Goal: Task Accomplishment & Management: Manage account settings

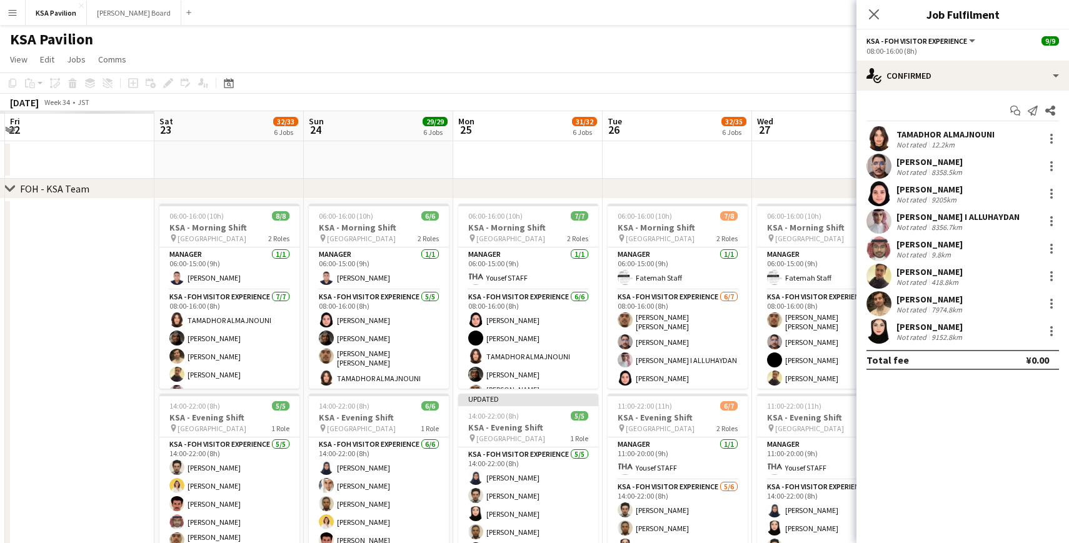
scroll to position [0, 341]
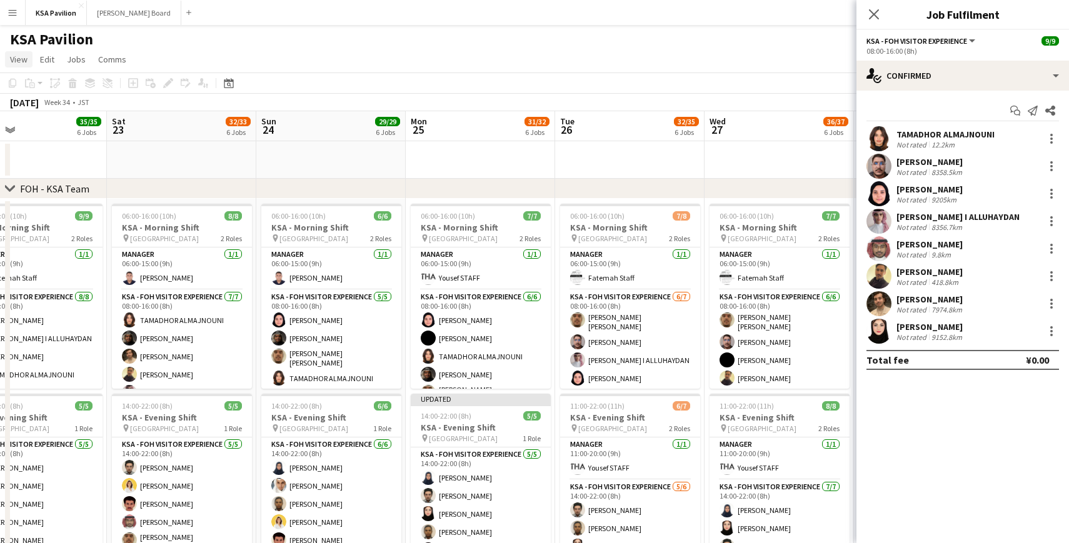
click at [16, 64] on span "View" at bounding box center [19, 59] width 18 height 11
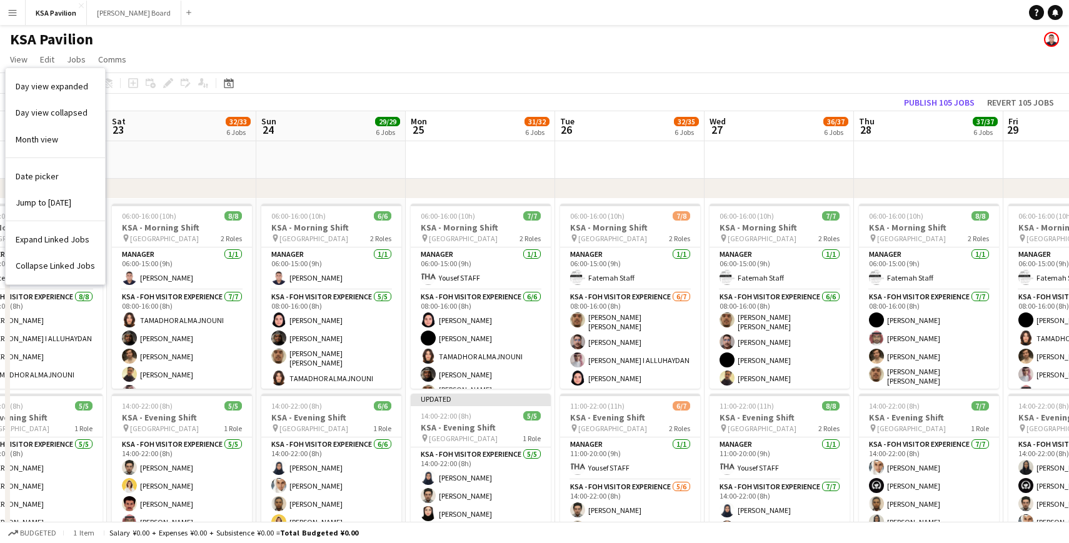
click at [158, 48] on div "KSA Pavilion" at bounding box center [534, 37] width 1069 height 24
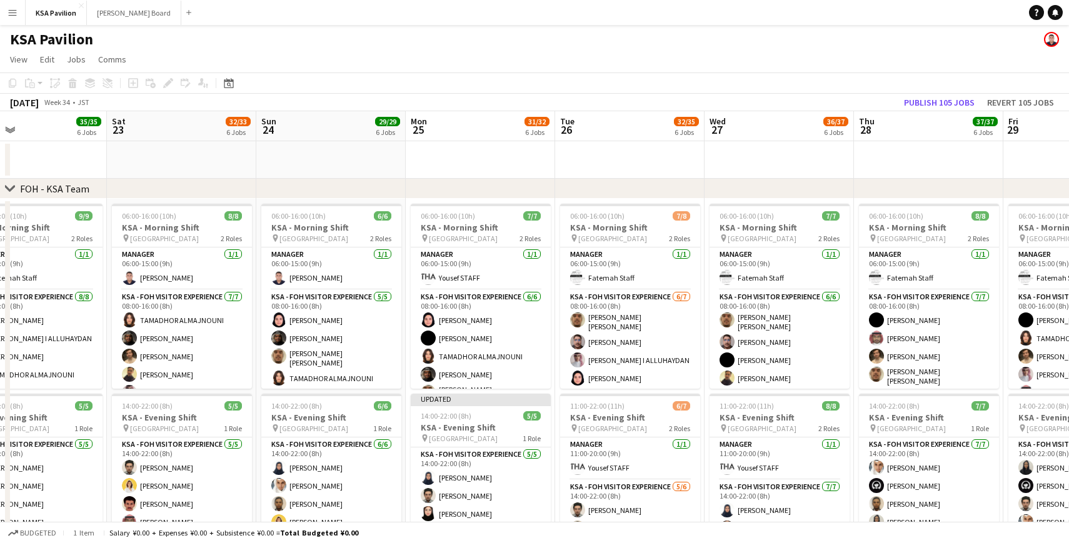
click at [13, 18] on button "Menu" at bounding box center [12, 12] width 25 height 25
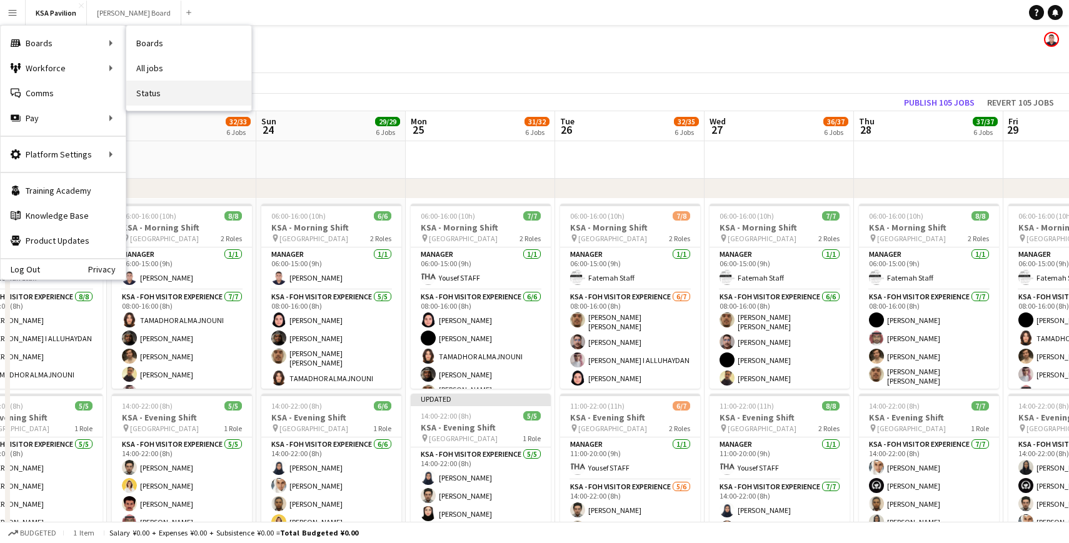
click at [170, 88] on link "Status" at bounding box center [188, 93] width 125 height 25
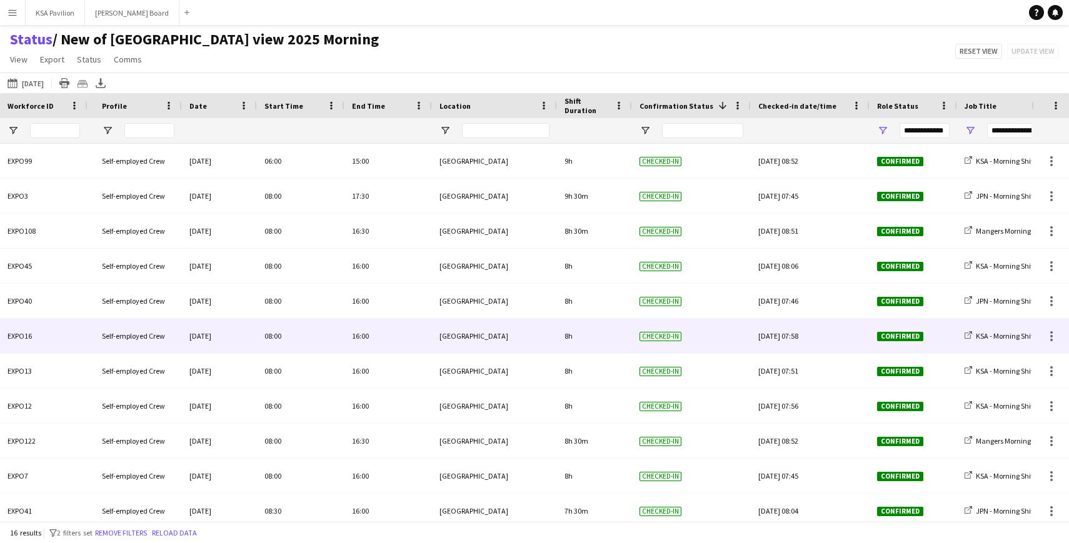
scroll to position [0, 306]
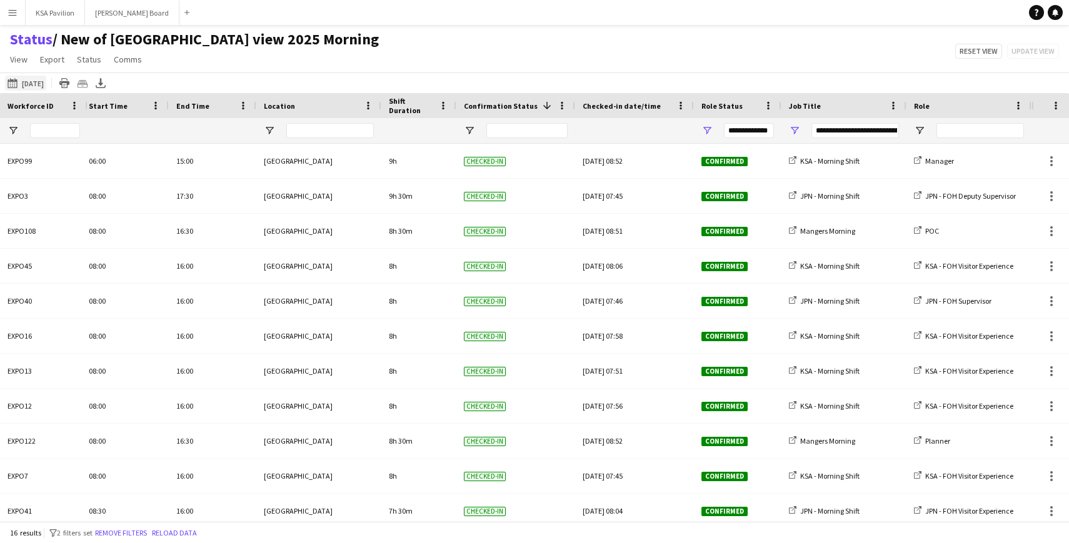
click at [37, 84] on button "[DATE] to [DATE] [DATE]" at bounding box center [25, 83] width 41 height 15
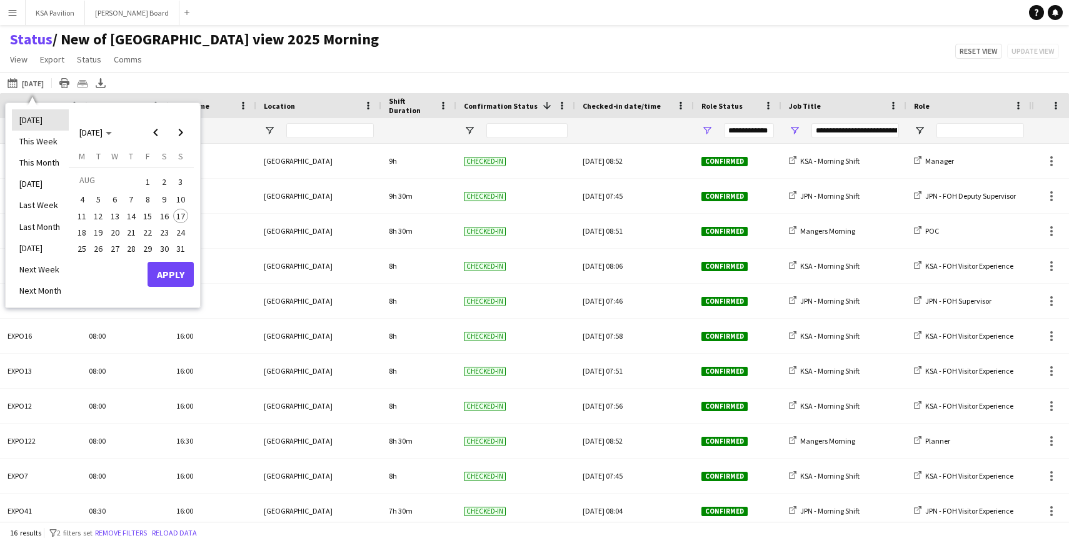
click at [35, 121] on li "[DATE]" at bounding box center [40, 119] width 57 height 21
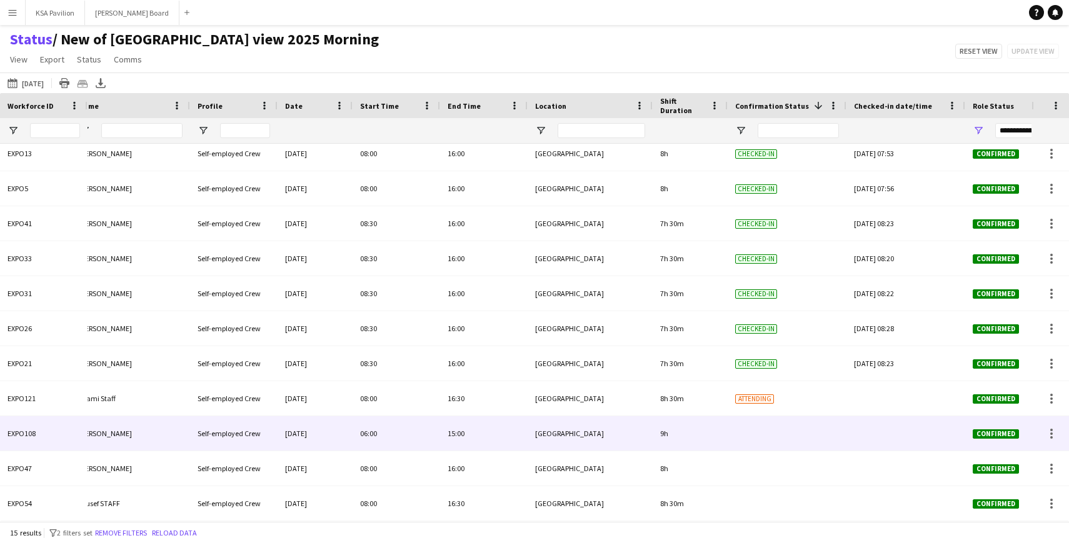
scroll to position [0, 0]
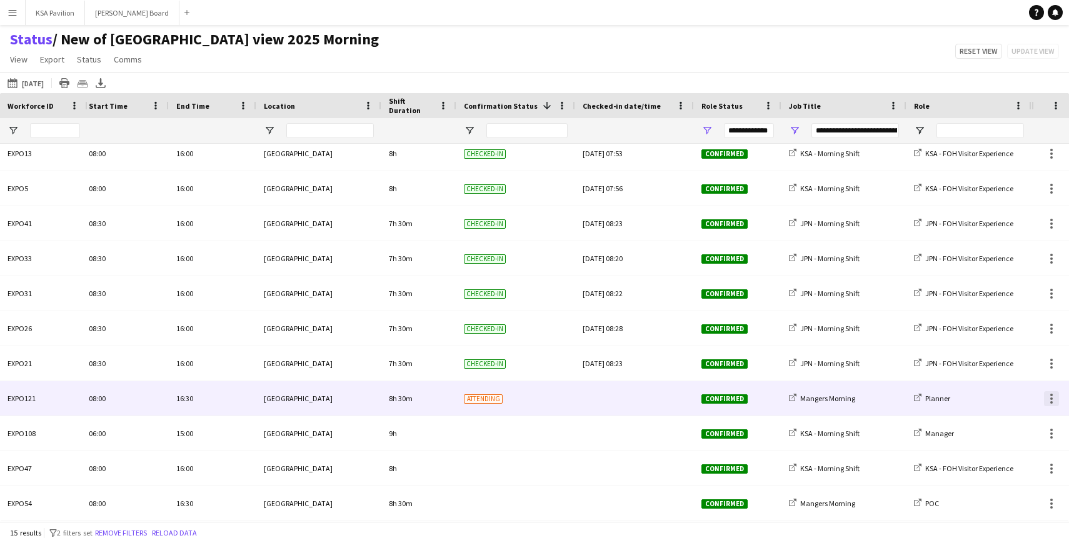
click at [1050, 399] on div at bounding box center [1051, 399] width 3 height 3
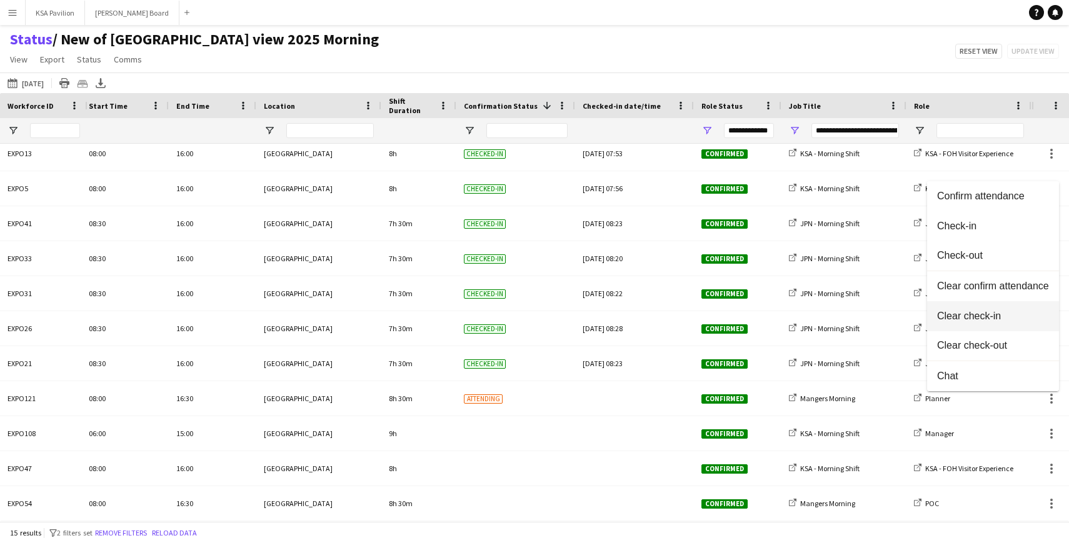
click at [1008, 313] on span "Clear check-in" at bounding box center [993, 316] width 112 height 11
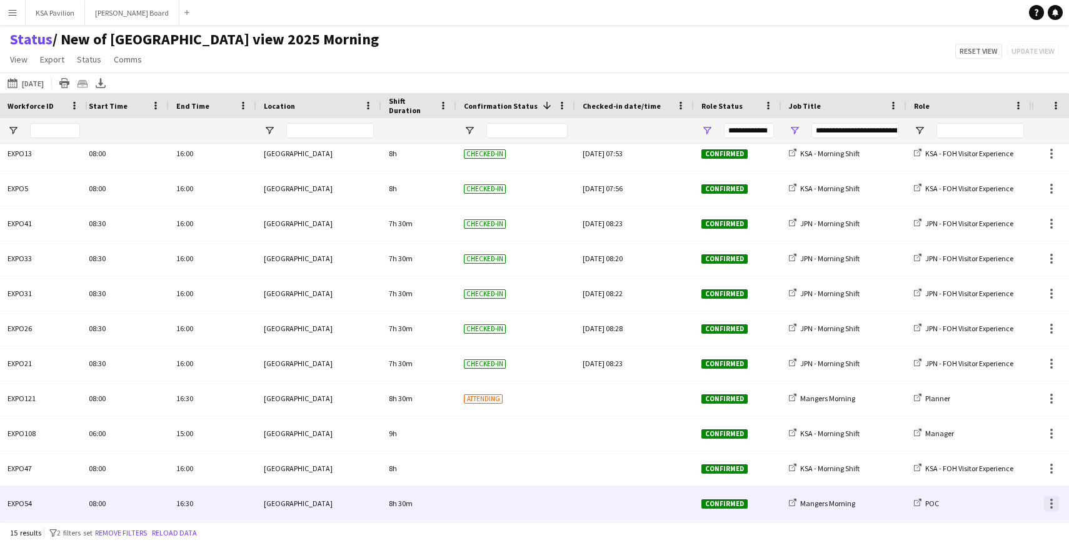
click at [1049, 502] on div at bounding box center [1051, 503] width 15 height 15
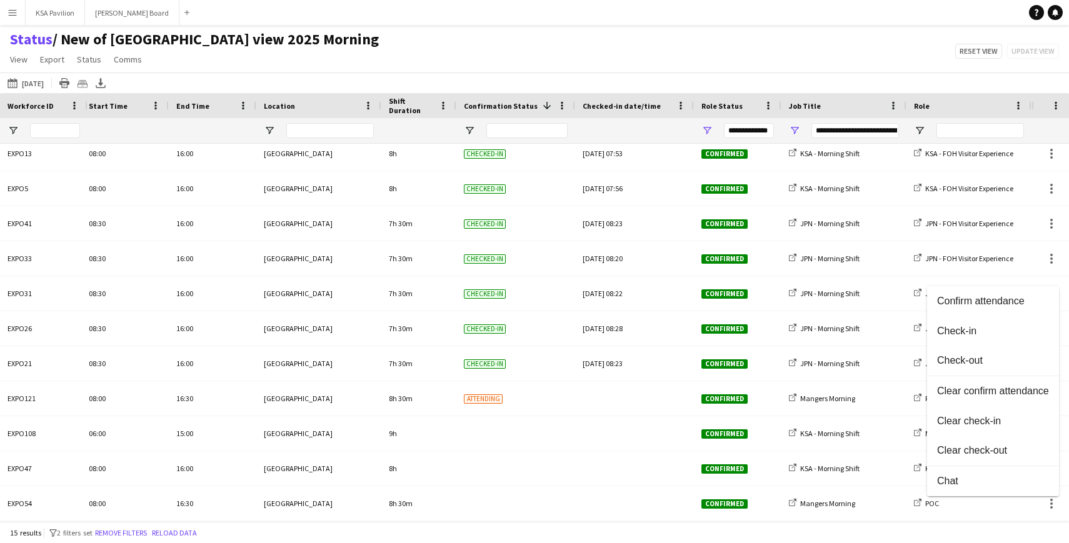
click at [646, 485] on div at bounding box center [534, 271] width 1069 height 543
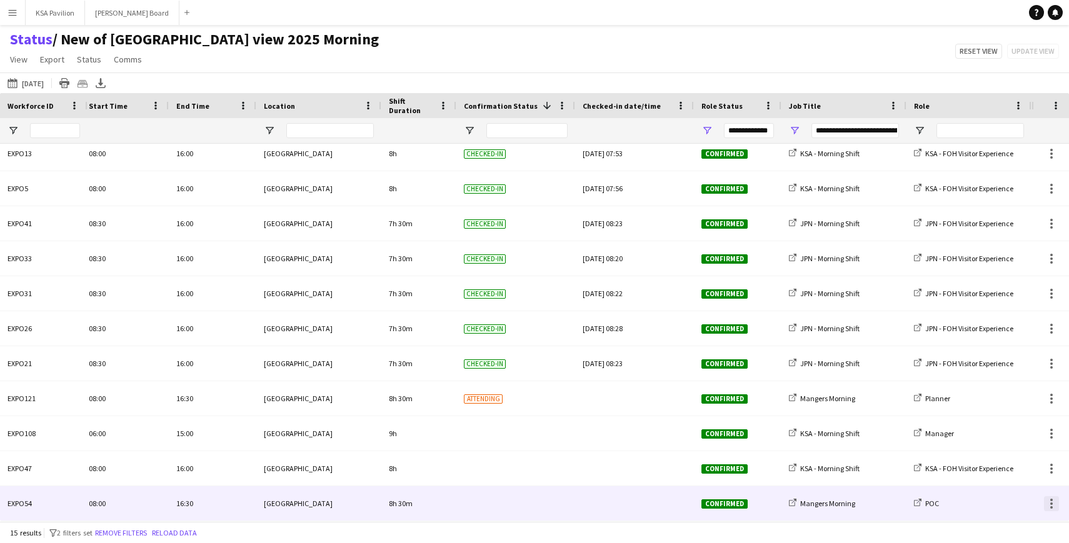
click at [1046, 500] on div at bounding box center [1051, 503] width 15 height 15
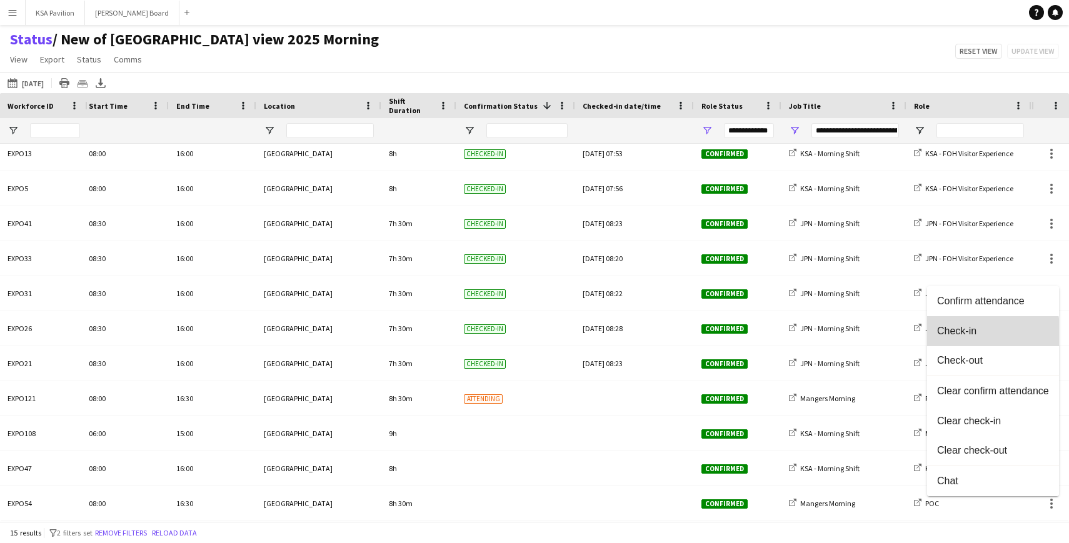
click at [981, 338] on button "Check-in" at bounding box center [993, 331] width 132 height 30
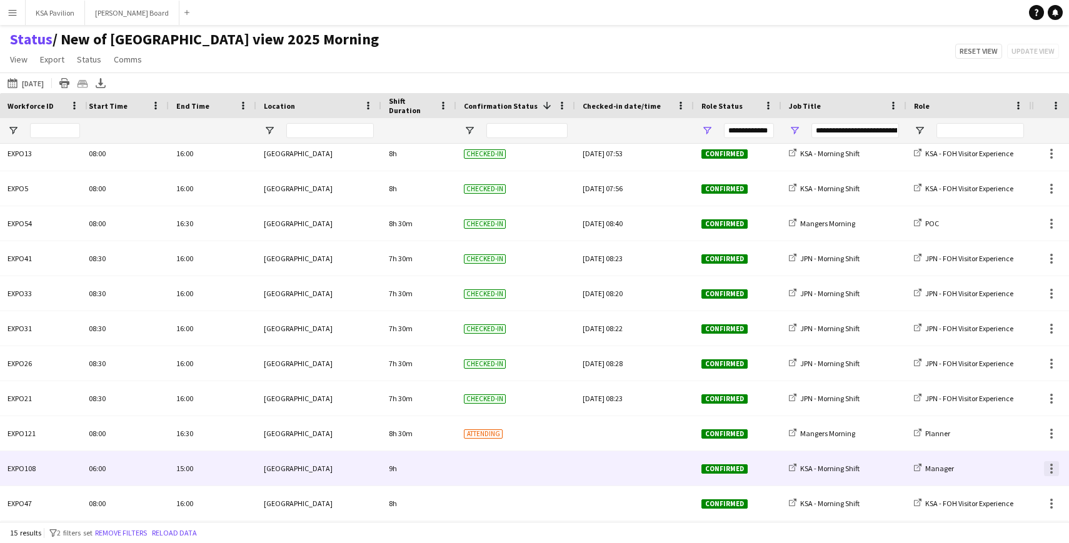
click at [1051, 471] on div at bounding box center [1051, 472] width 3 height 3
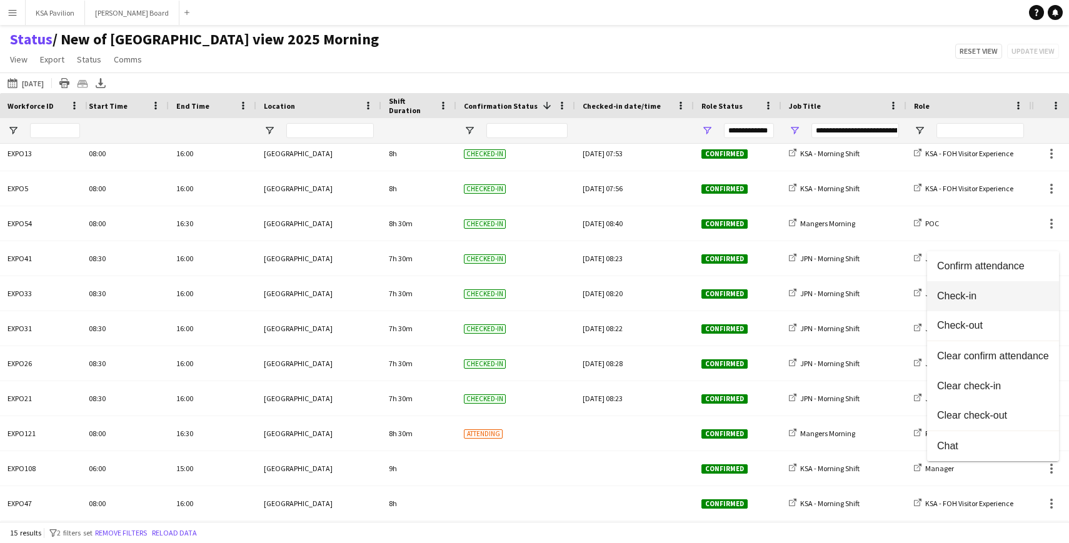
click at [986, 290] on button "Check-in" at bounding box center [993, 296] width 132 height 30
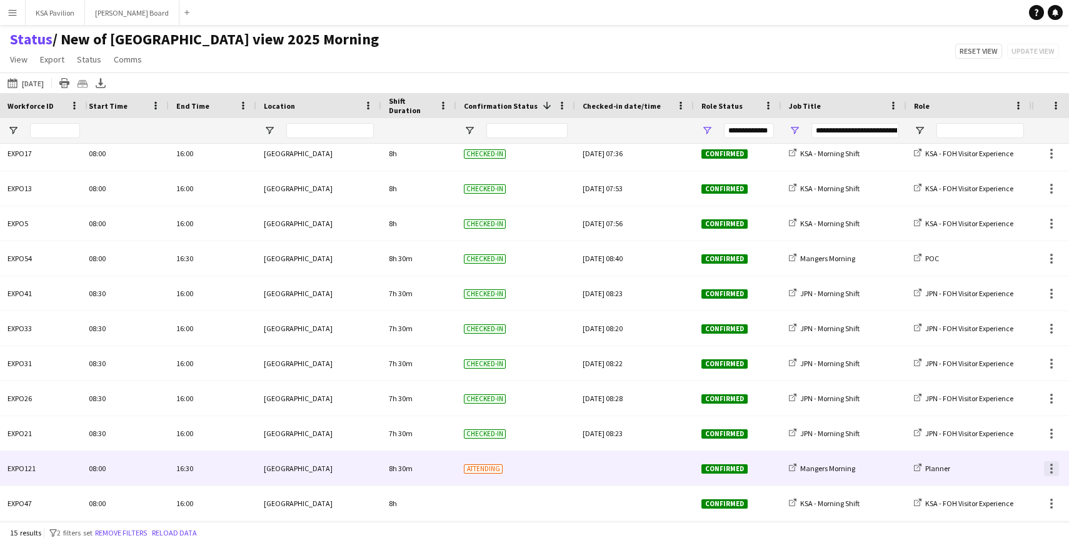
click at [1048, 468] on div at bounding box center [1051, 468] width 15 height 15
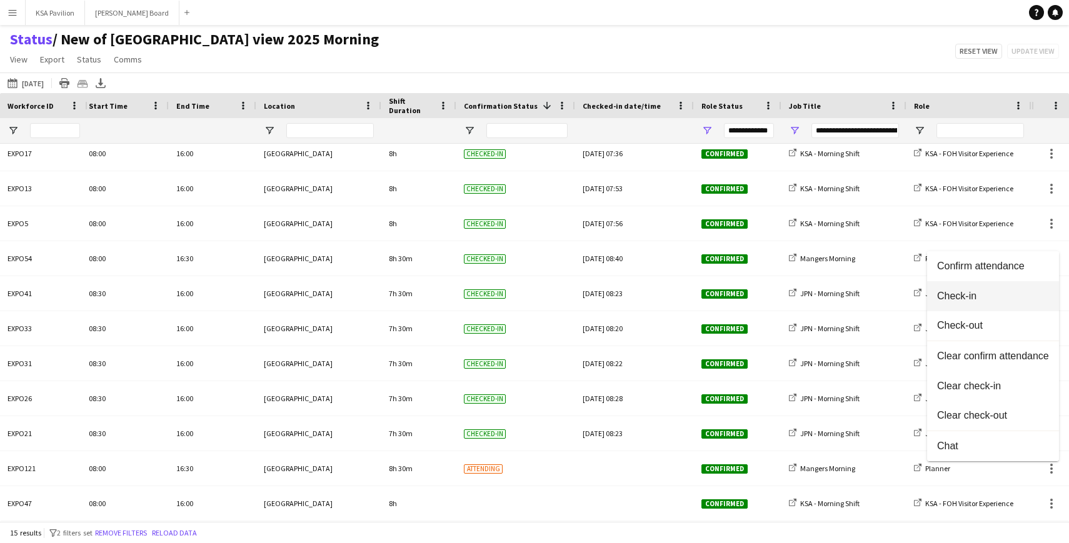
click at [1000, 305] on button "Check-in" at bounding box center [993, 296] width 132 height 30
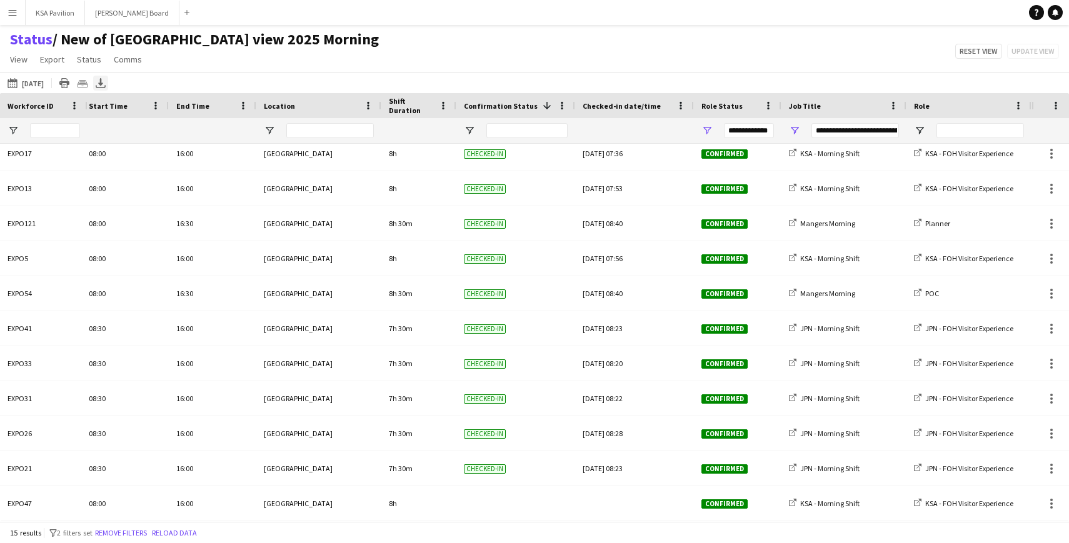
click at [101, 83] on icon at bounding box center [100, 82] width 5 height 8
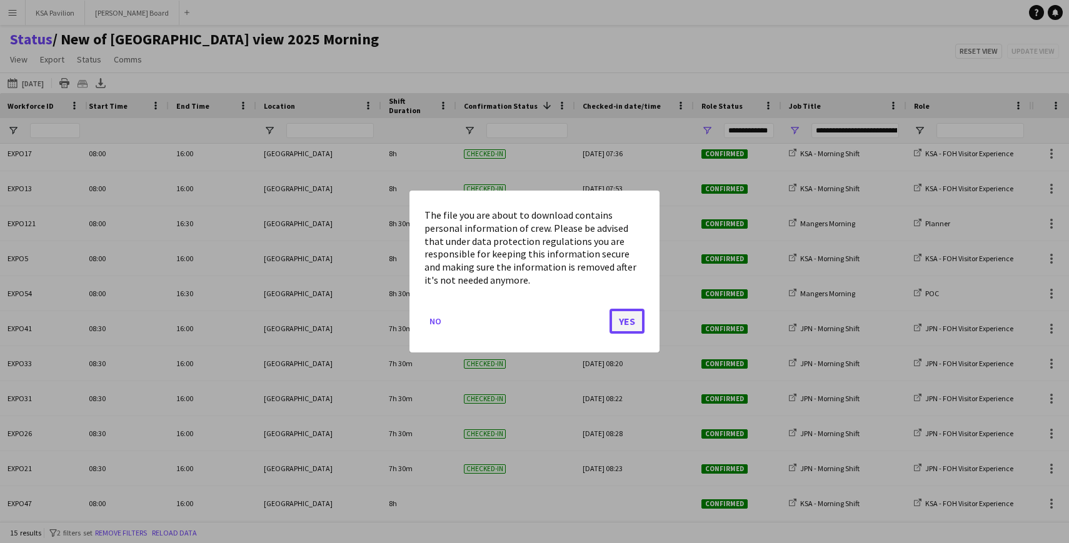
click at [619, 324] on button "Yes" at bounding box center [626, 321] width 35 height 25
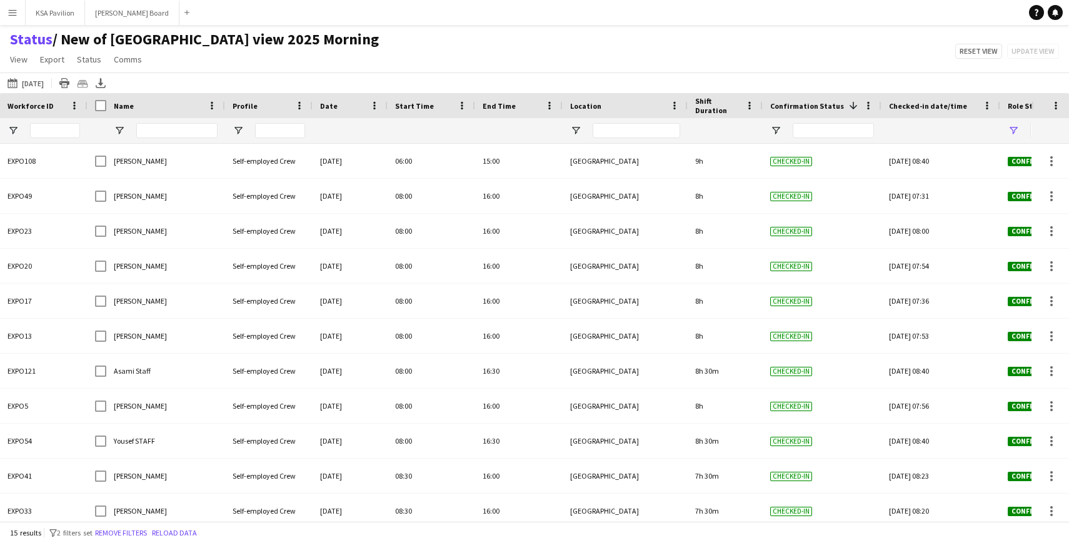
click at [20, 9] on button "Menu" at bounding box center [12, 12] width 25 height 25
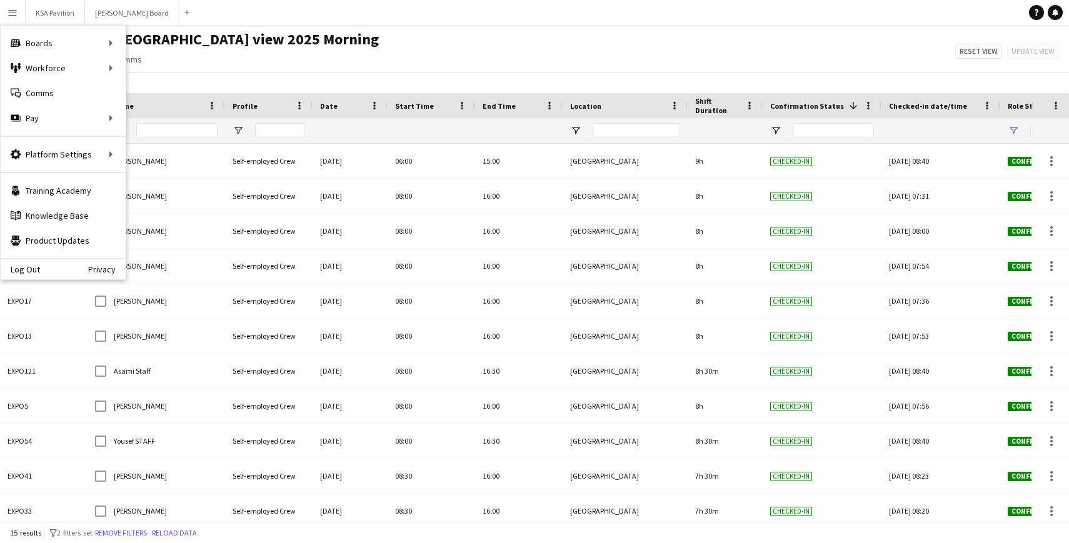
click at [317, 36] on div "Status / New of [GEOGRAPHIC_DATA] view 2025 Morning View Views Default view New…" at bounding box center [534, 51] width 1069 height 43
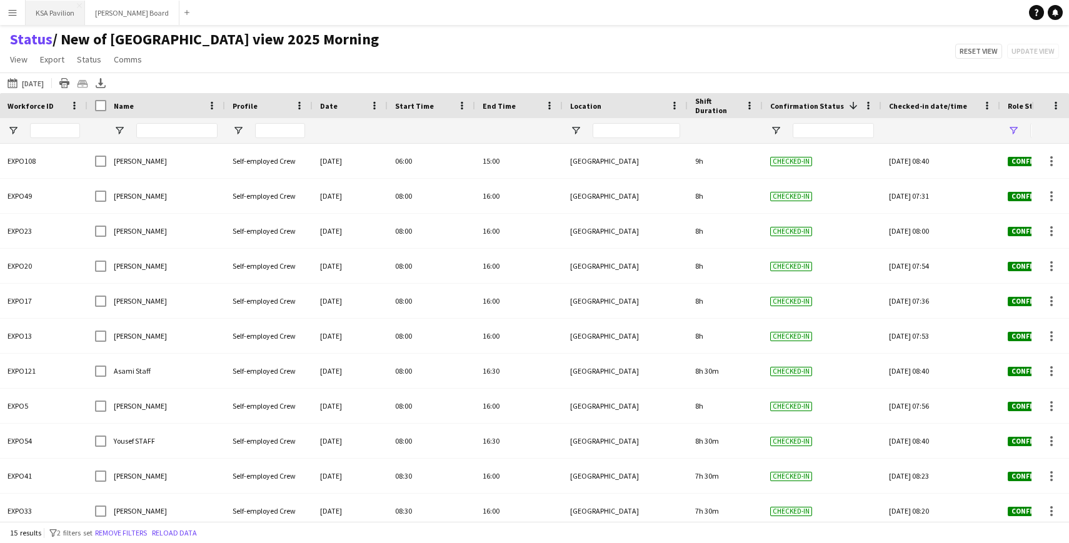
click at [57, 16] on button "KSA Pavilion Close" at bounding box center [55, 13] width 59 height 24
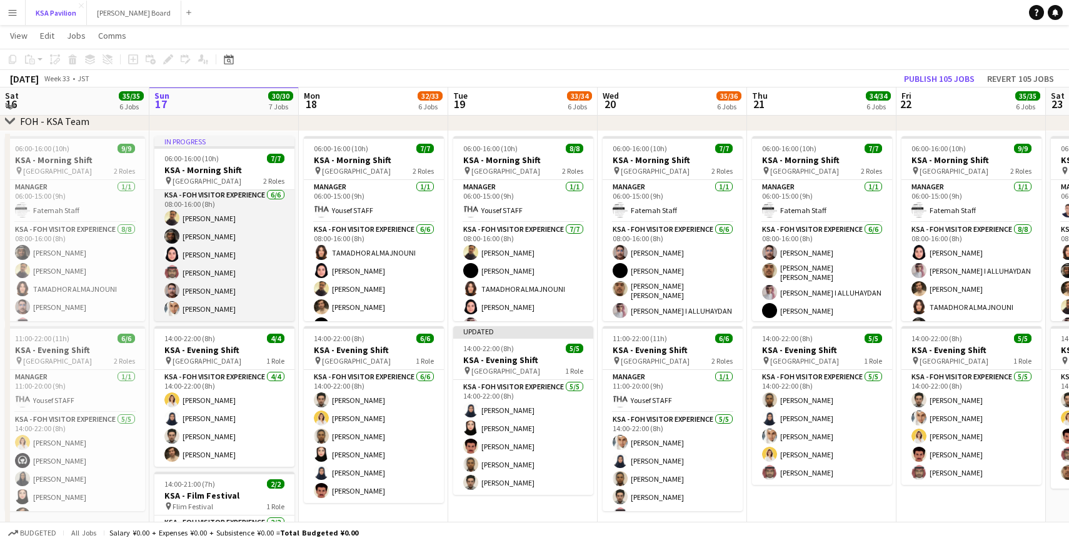
scroll to position [67, 0]
click at [223, 235] on app-card-role "KSA - FOH Visitor Experience [DATE] 08:00-16:00 (8h) [PERSON_NAME] [PERSON_NAME…" at bounding box center [224, 254] width 140 height 133
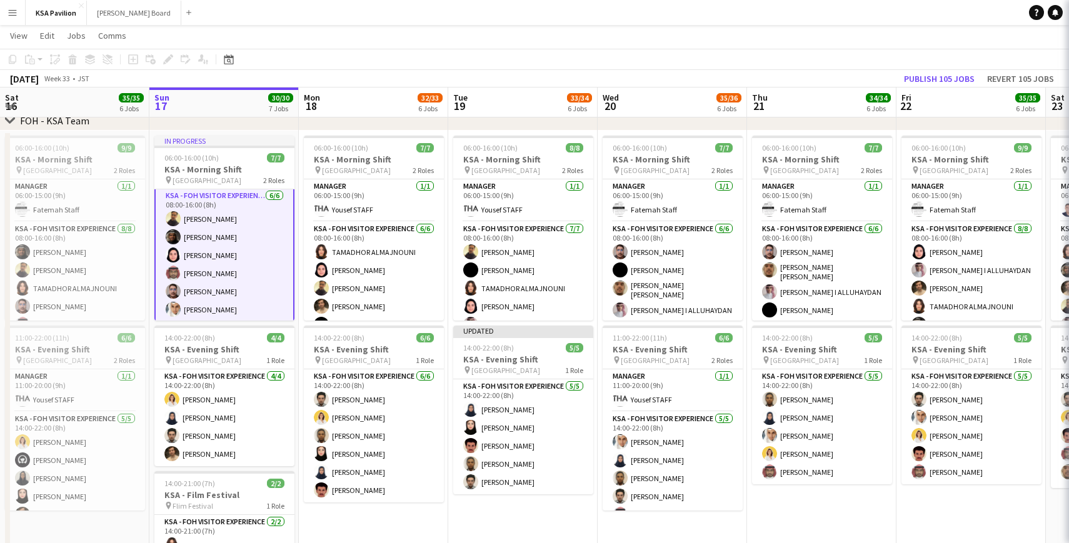
scroll to position [46, 0]
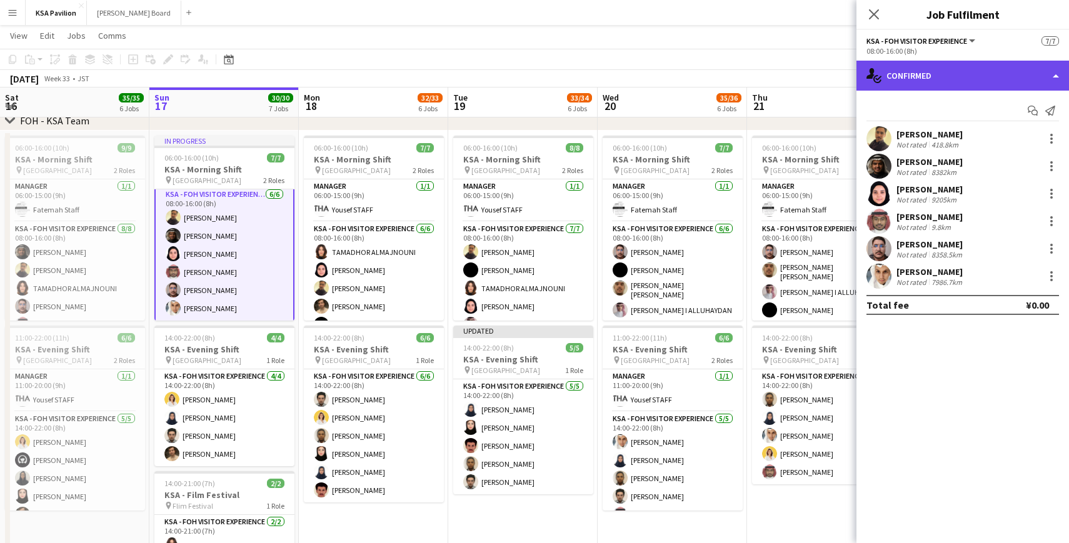
click at [1060, 73] on div "single-neutral-actions-check-2 Confirmed" at bounding box center [962, 76] width 213 height 30
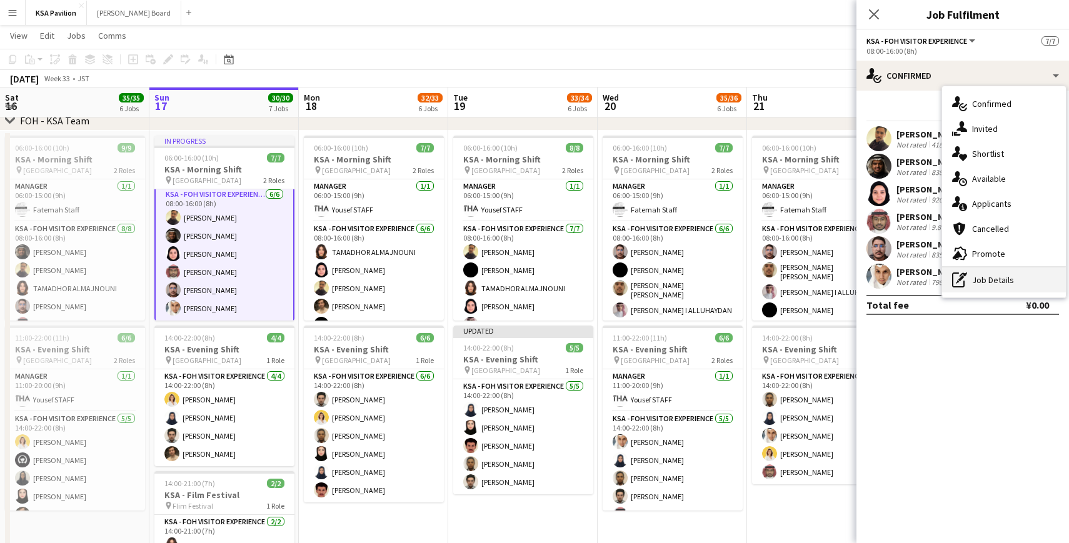
click at [998, 276] on div "pen-write Job Details" at bounding box center [1004, 280] width 124 height 25
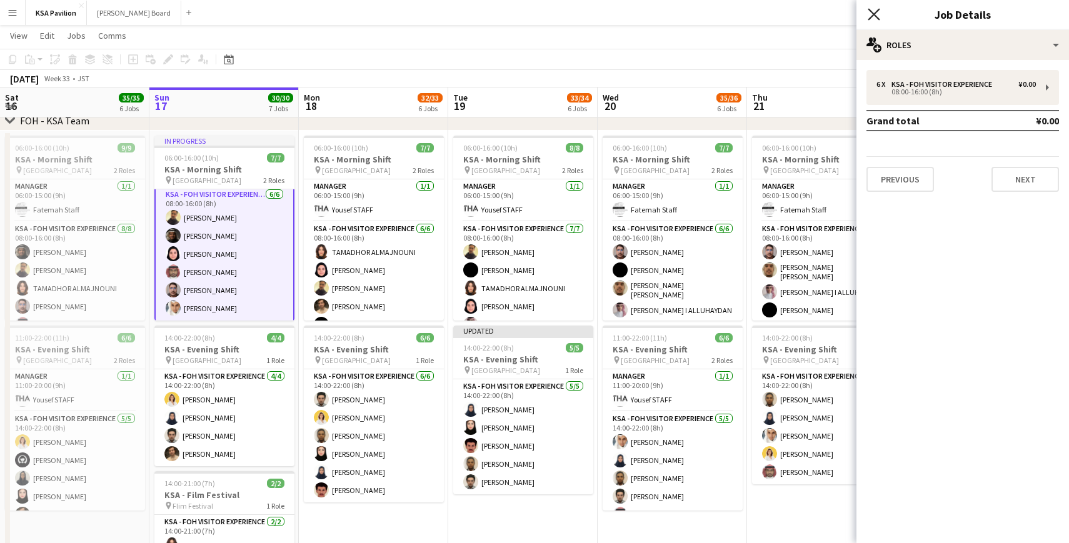
click at [874, 11] on icon "Close pop-in" at bounding box center [874, 14] width 12 height 12
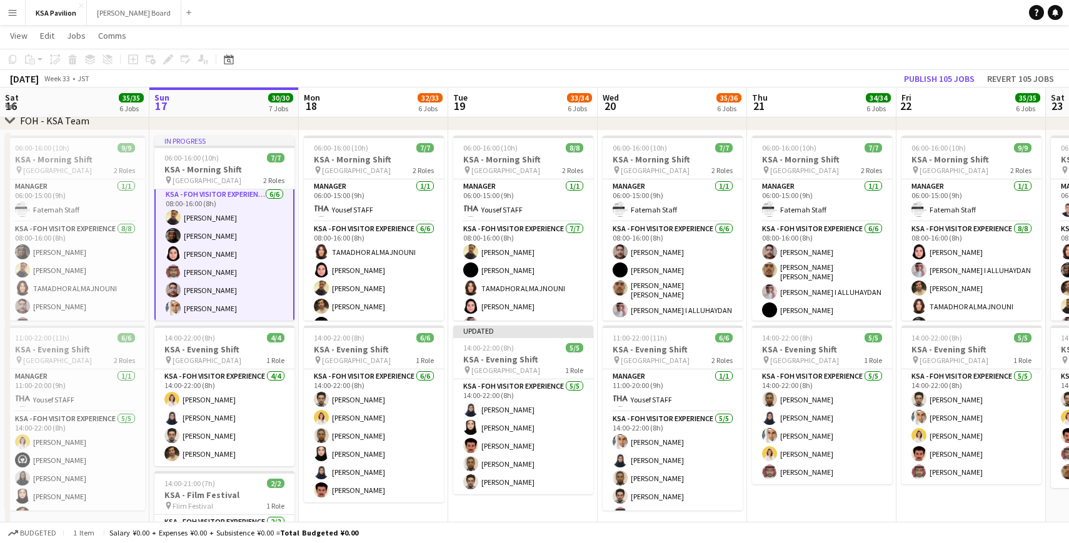
click at [223, 298] on app-card-role "KSA - FOH Visitor Experience [DATE] 08:00-16:00 (8h) [PERSON_NAME] [PERSON_NAME…" at bounding box center [224, 254] width 140 height 136
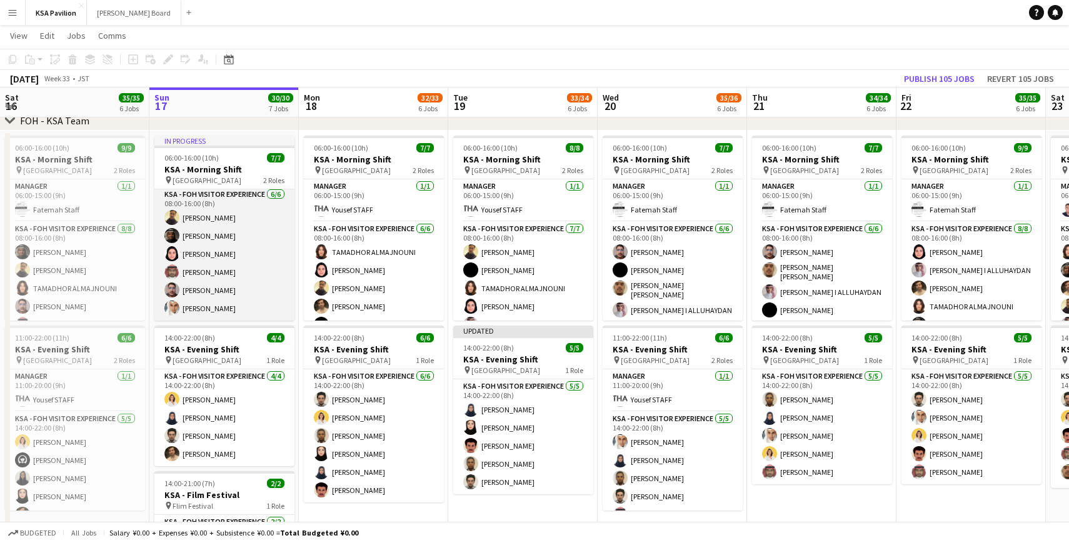
click at [224, 232] on app-card-role "KSA - FOH Visitor Experience [DATE] 08:00-16:00 (8h) [PERSON_NAME] [PERSON_NAME…" at bounding box center [224, 254] width 140 height 133
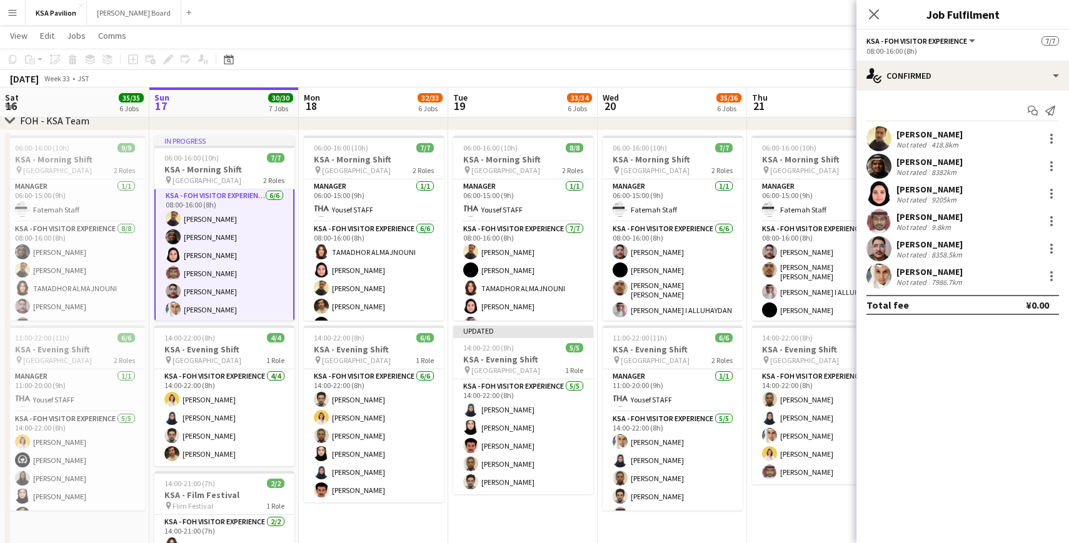
scroll to position [46, 0]
click at [1058, 161] on div at bounding box center [1051, 166] width 15 height 15
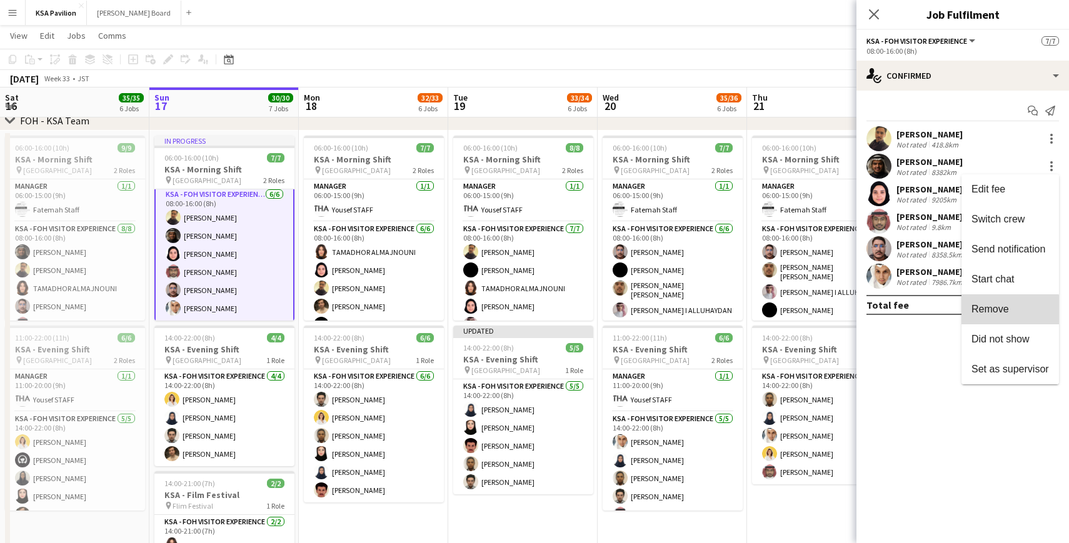
click at [1005, 316] on button "Remove" at bounding box center [1010, 309] width 98 height 30
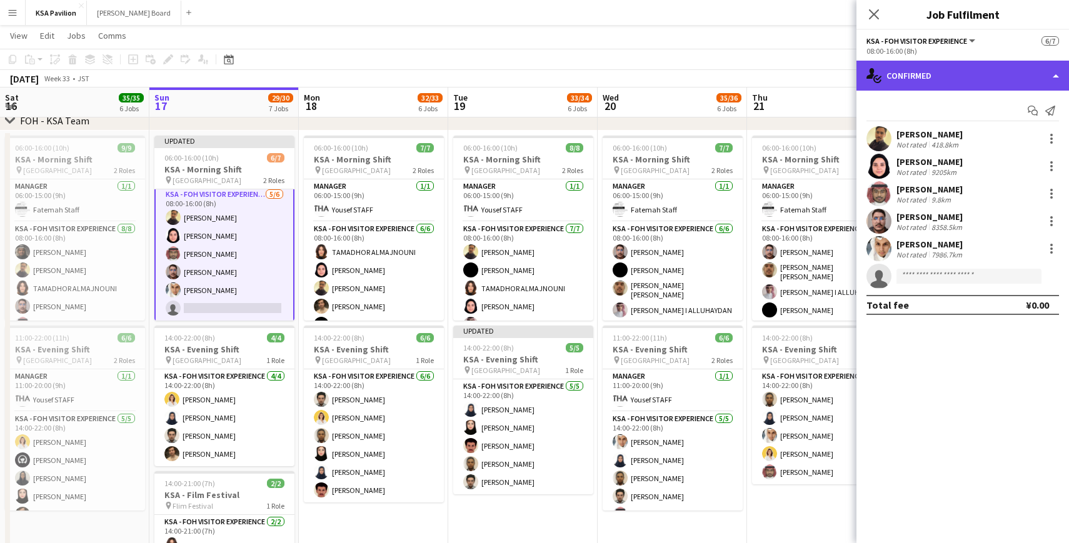
click at [1055, 78] on div "single-neutral-actions-check-2 Confirmed" at bounding box center [962, 76] width 213 height 30
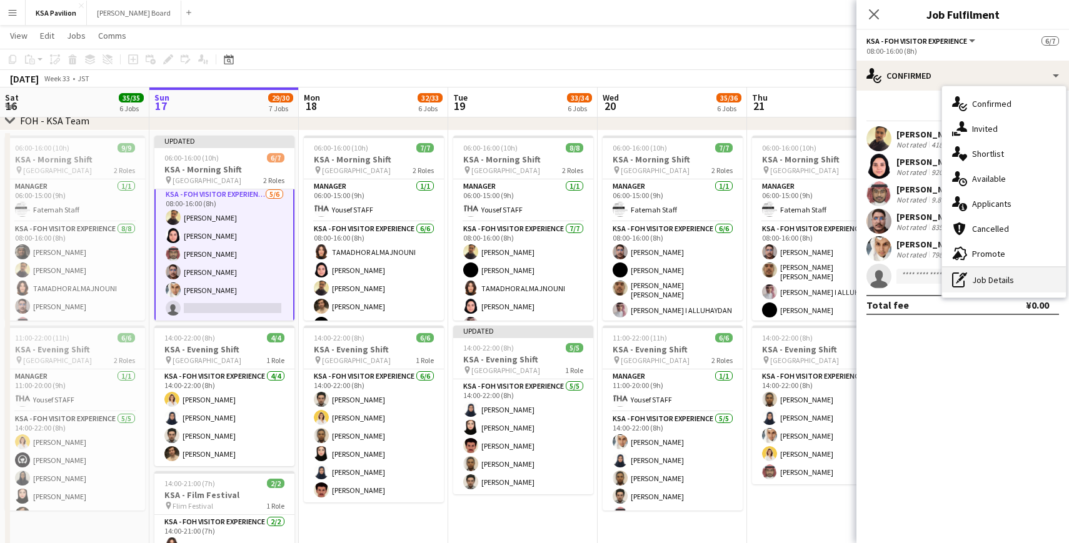
click at [996, 273] on div "pen-write Job Details" at bounding box center [1004, 280] width 124 height 25
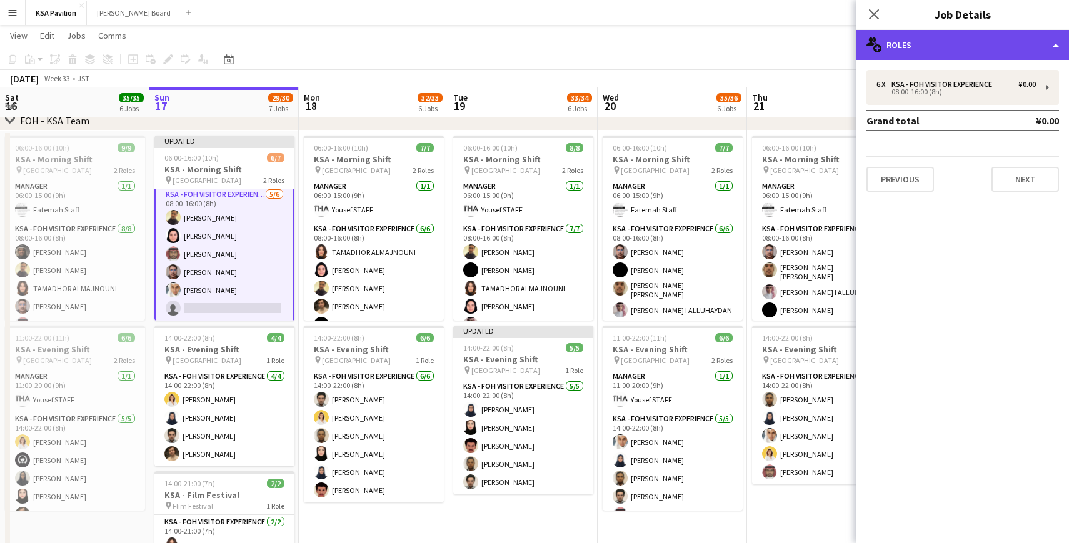
click at [1034, 42] on div "multiple-users-add Roles" at bounding box center [962, 45] width 213 height 30
click at [906, 46] on div "multiple-users-add Roles" at bounding box center [962, 45] width 213 height 30
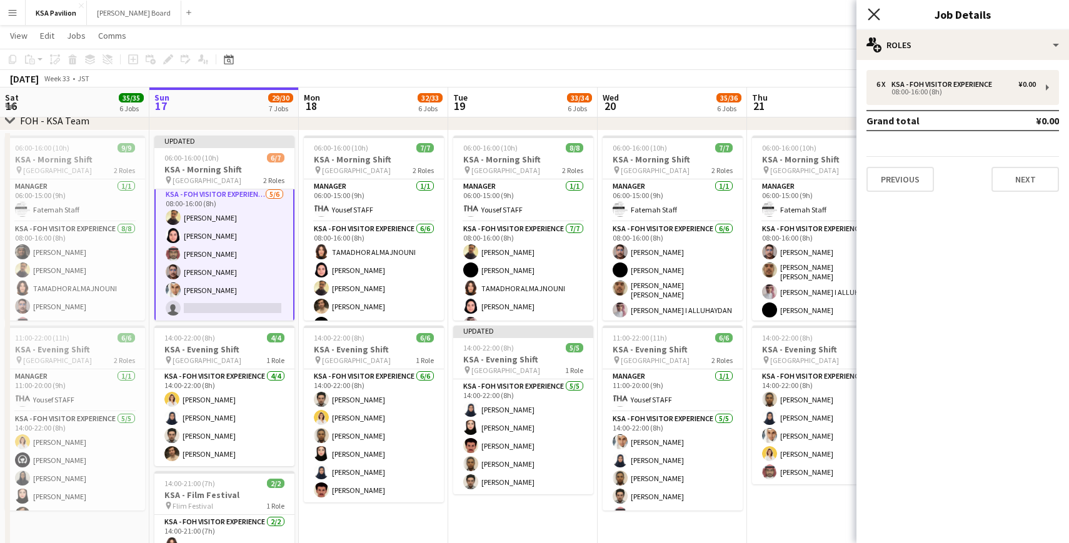
click at [871, 12] on icon at bounding box center [874, 14] width 12 height 12
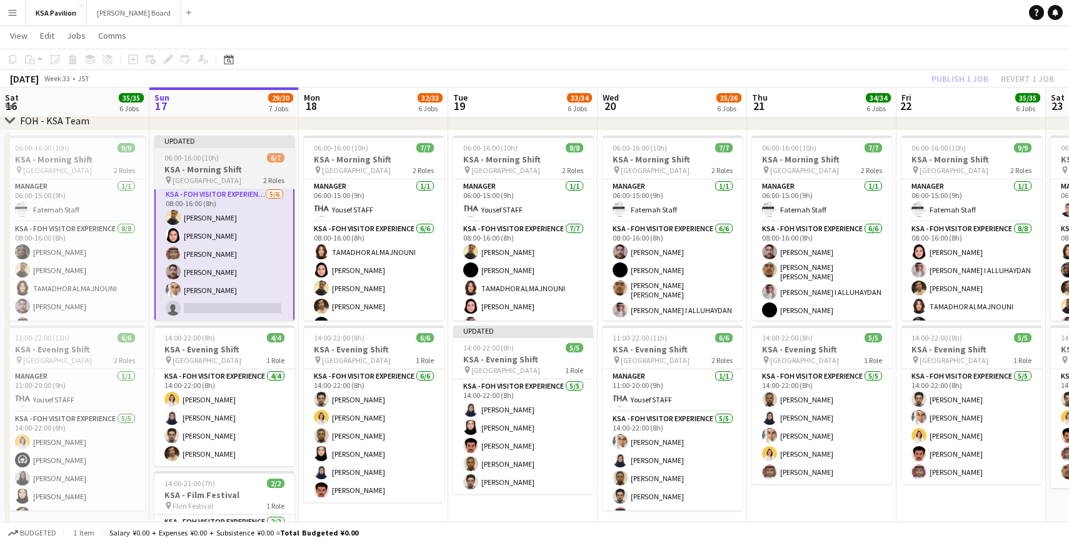
click at [252, 142] on div "Updated" at bounding box center [224, 141] width 140 height 10
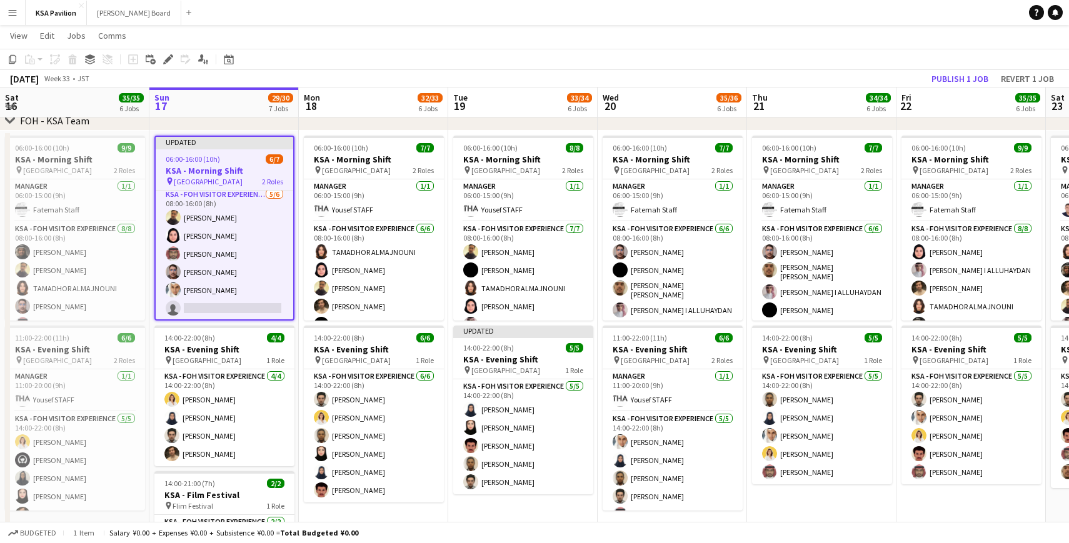
scroll to position [44, 0]
click at [974, 79] on button "Publish 1 job" at bounding box center [959, 79] width 67 height 16
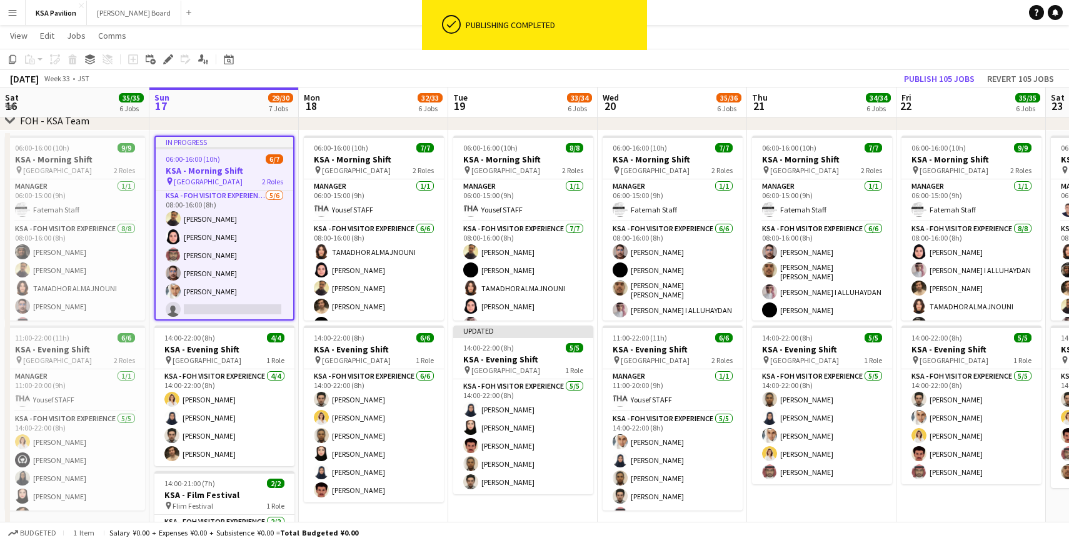
click at [343, 64] on app-toolbar "Copy Paste Paste Command V Paste with crew Command Shift V Paste linked Job [GE…" at bounding box center [534, 59] width 1069 height 21
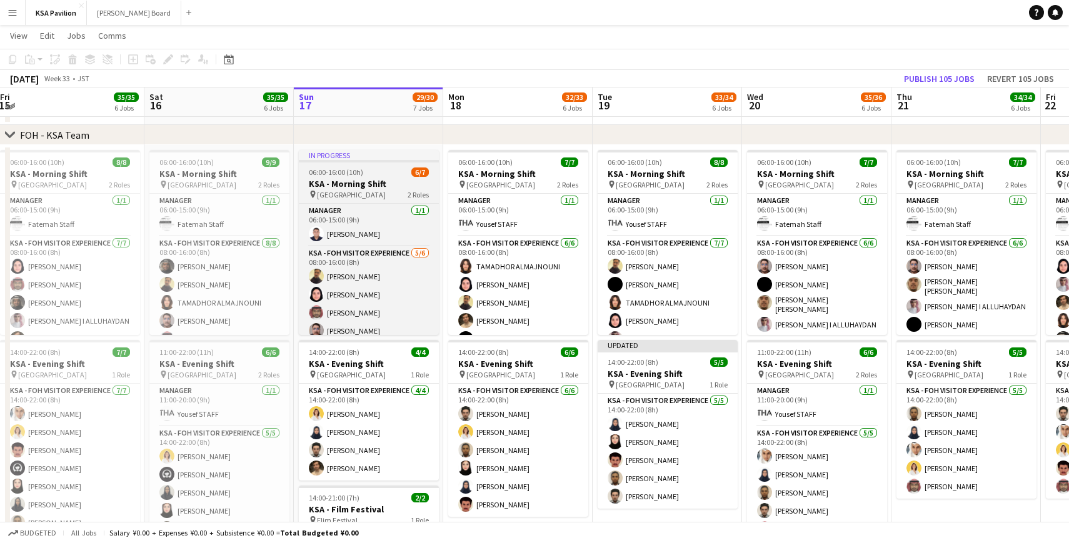
scroll to position [52, 0]
click at [368, 153] on div "In progress" at bounding box center [369, 156] width 140 height 10
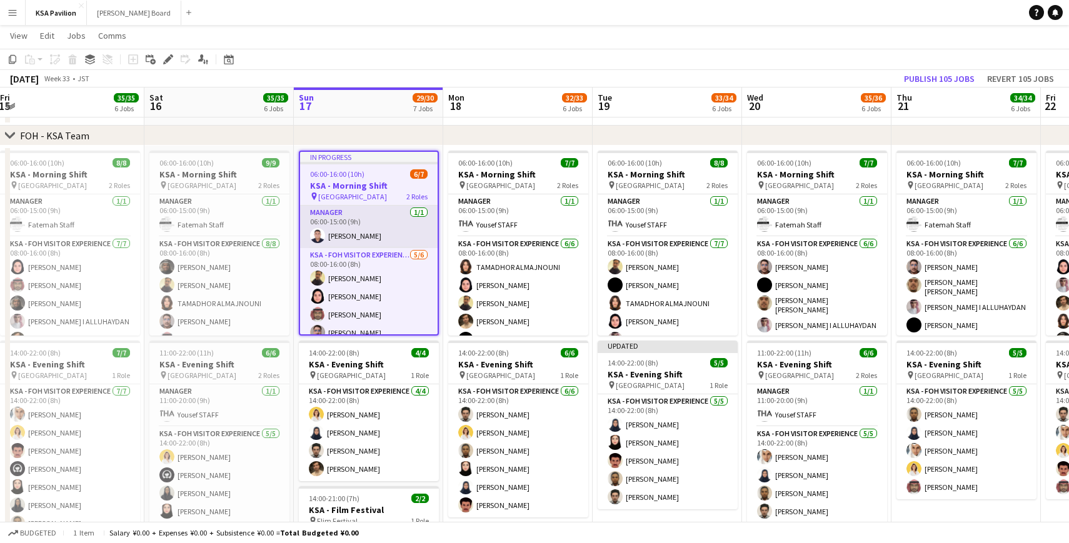
scroll to position [47, 0]
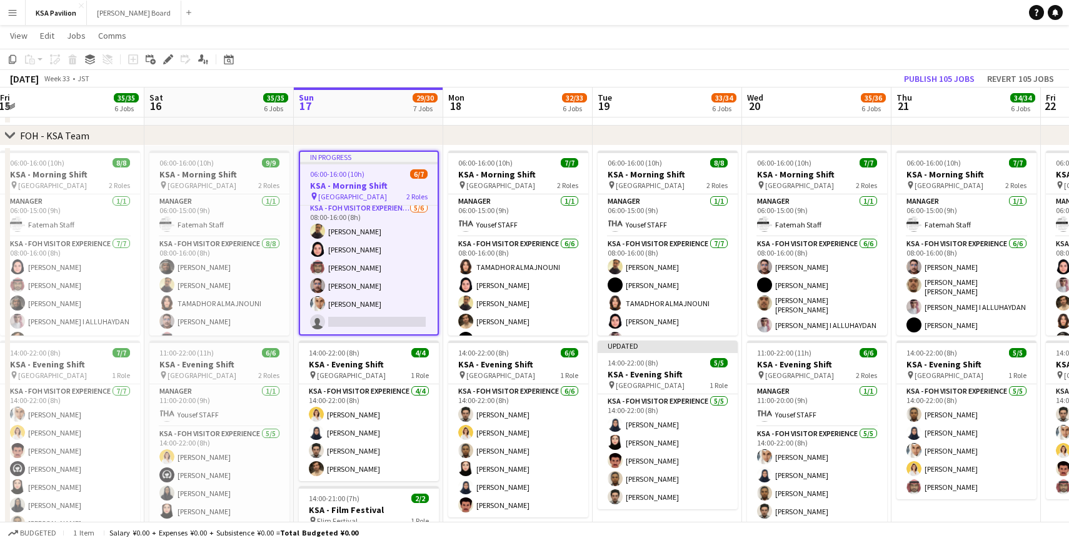
click at [390, 158] on div "In progress" at bounding box center [369, 157] width 138 height 10
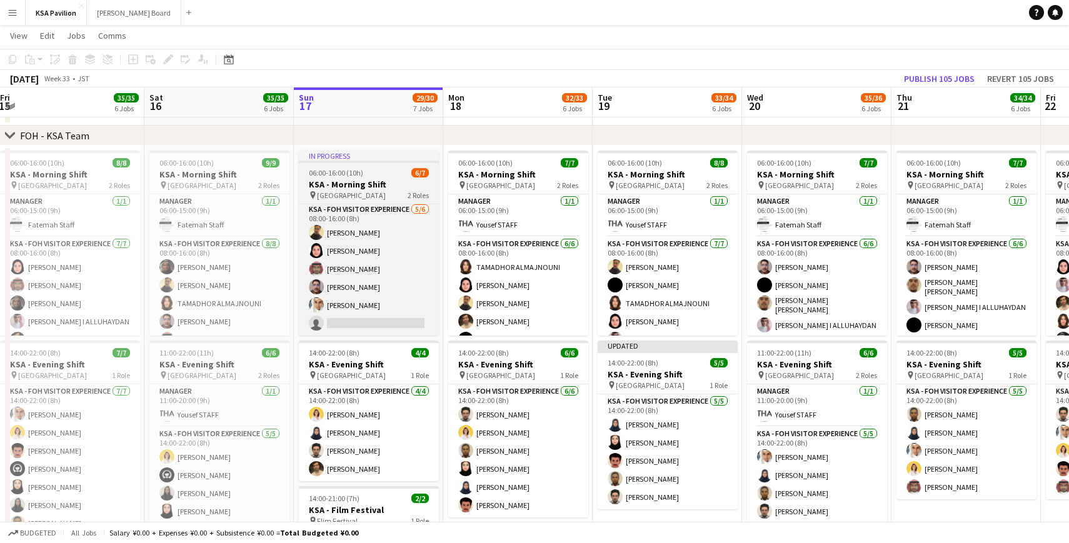
click at [390, 158] on div "In progress" at bounding box center [369, 156] width 140 height 10
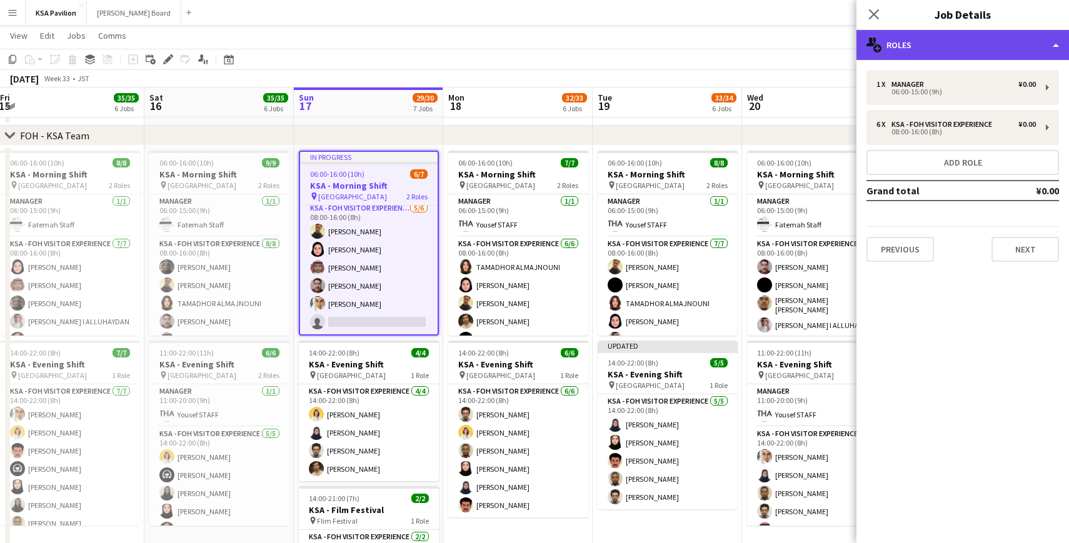
click at [1059, 52] on div "multiple-users-add Roles" at bounding box center [962, 45] width 213 height 30
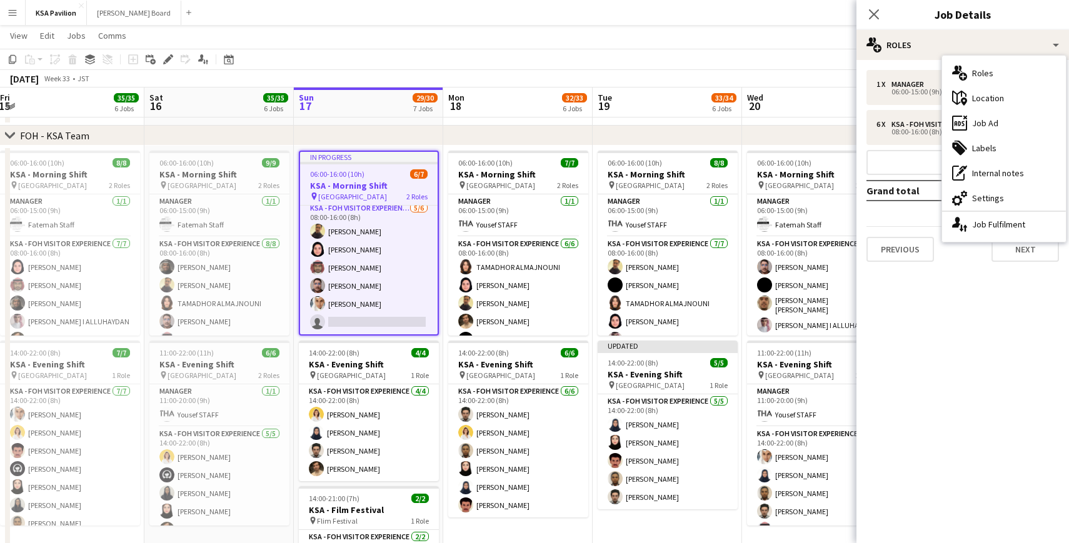
click at [932, 306] on mat-expansion-panel "pencil3 General details 1 x Manager ¥0.00 06:00-15:00 (9h) 6 x KSA - FOH Visito…" at bounding box center [962, 301] width 213 height 483
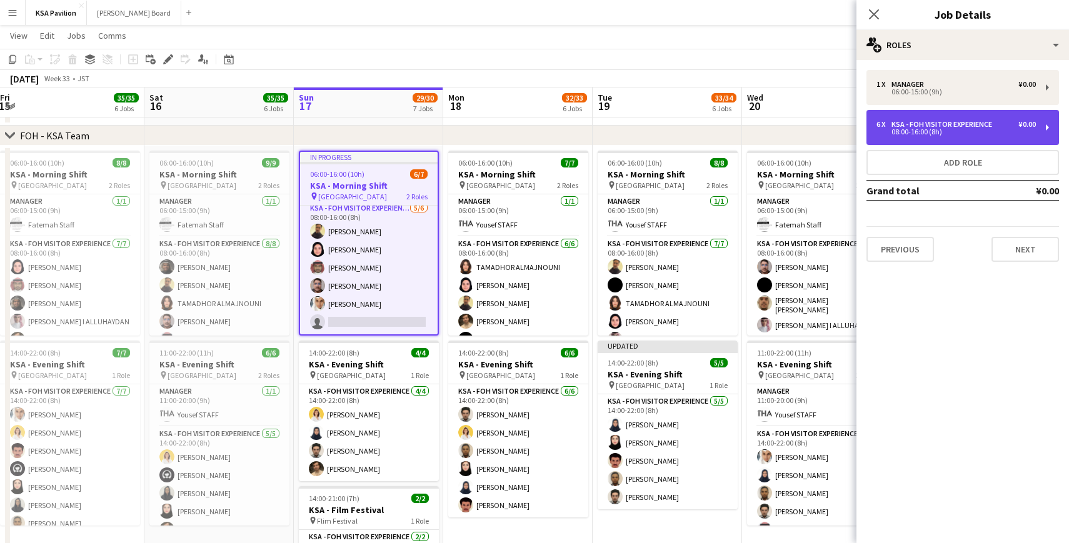
click at [1048, 132] on div "6 x KSA - FOH Visitor Experience ¥0.00 08:00-16:00 (8h)" at bounding box center [962, 127] width 193 height 35
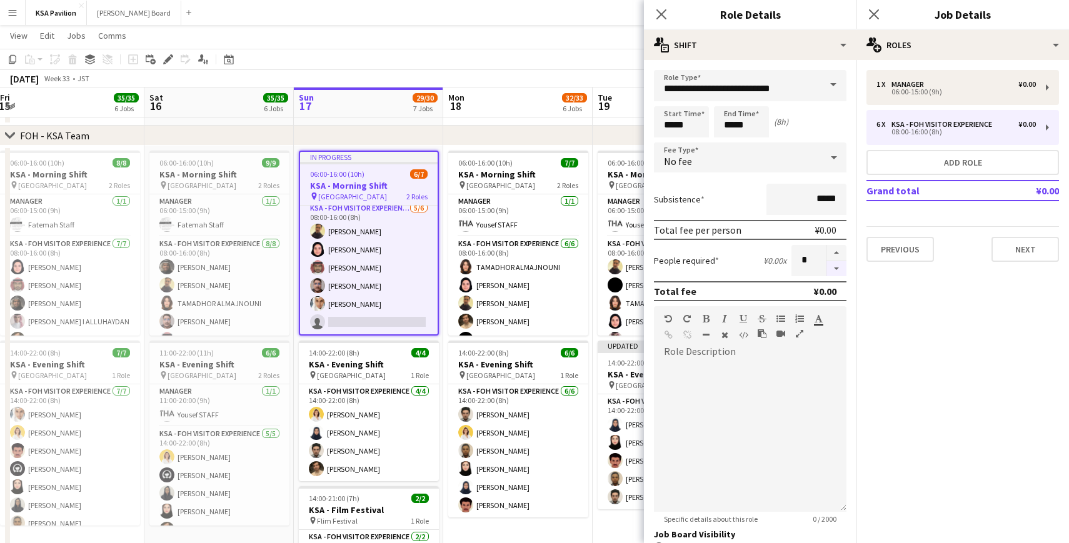
click at [842, 274] on button "button" at bounding box center [836, 269] width 20 height 16
type input "*"
click at [1011, 278] on mat-expansion-panel "pencil3 General details 1 x Manager ¥0.00 06:00-15:00 (9h) 6 x KSA - FOH Visito…" at bounding box center [962, 301] width 213 height 483
click at [658, 9] on icon "Close pop-in" at bounding box center [661, 14] width 12 height 12
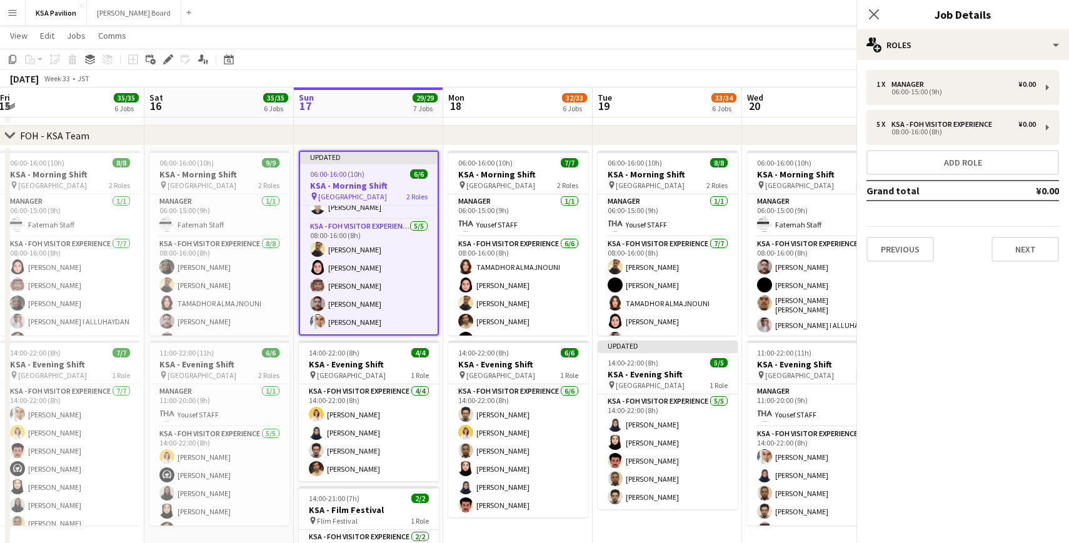
scroll to position [29, 0]
click at [381, 155] on div "Updated" at bounding box center [369, 157] width 138 height 10
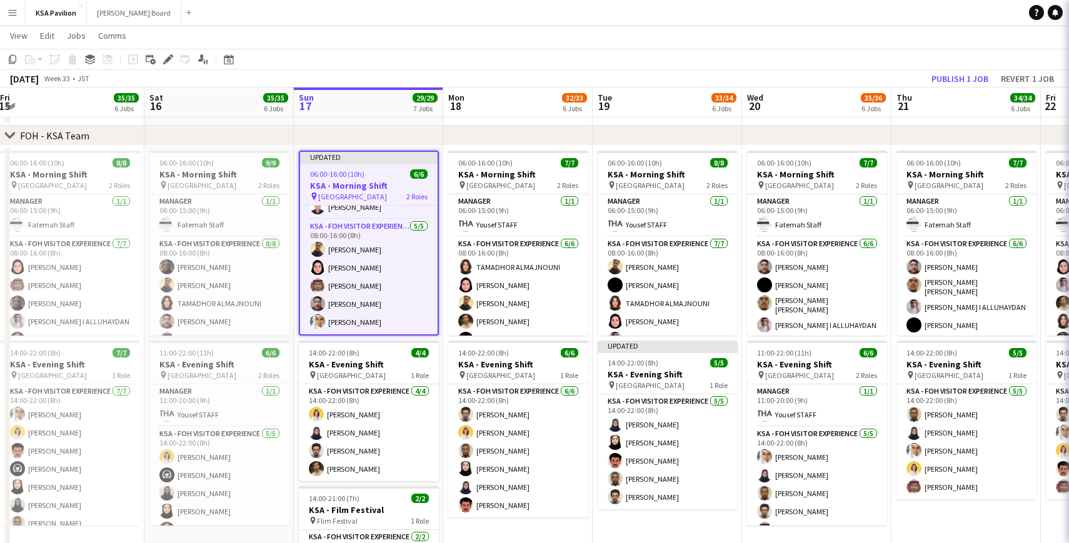
scroll to position [26, 0]
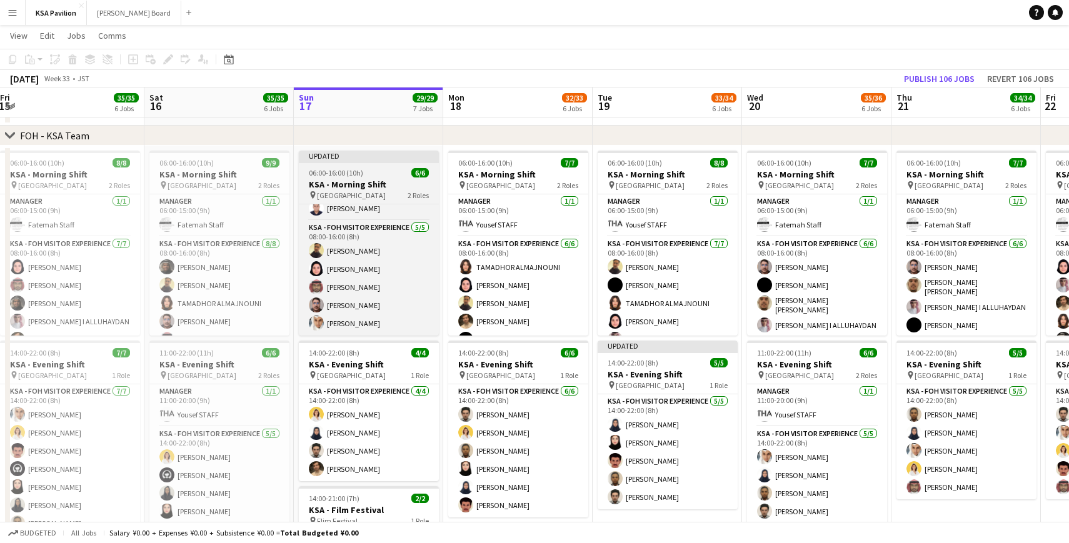
click at [383, 154] on div "Updated" at bounding box center [369, 156] width 140 height 10
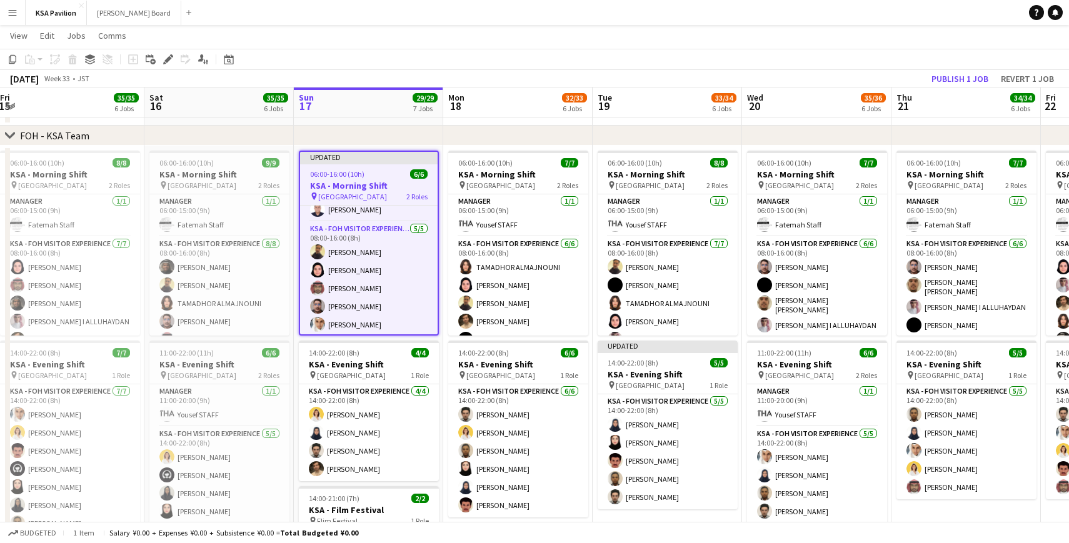
scroll to position [29, 0]
click at [956, 77] on button "Publish 1 job" at bounding box center [959, 79] width 67 height 16
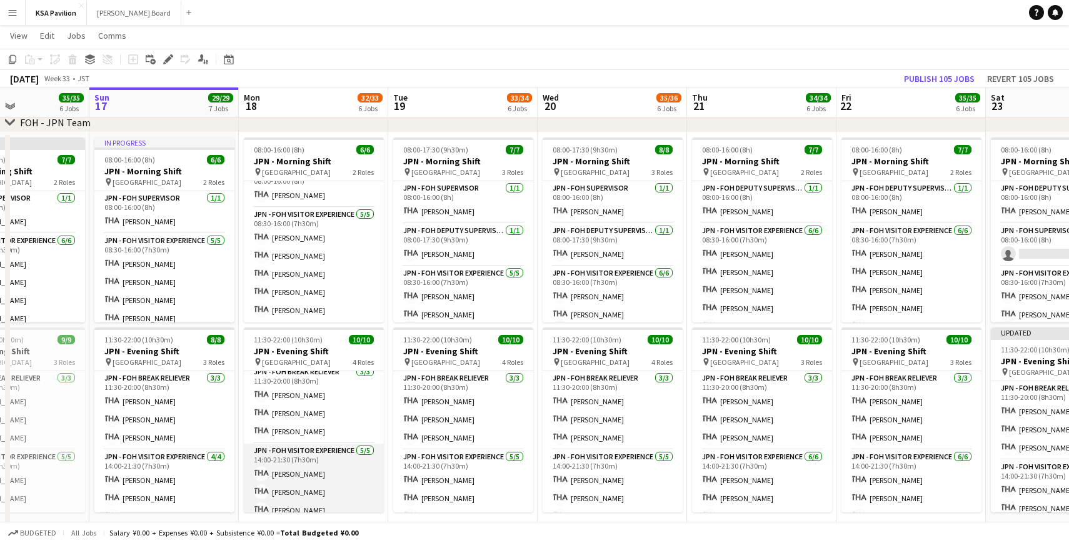
scroll to position [3, 0]
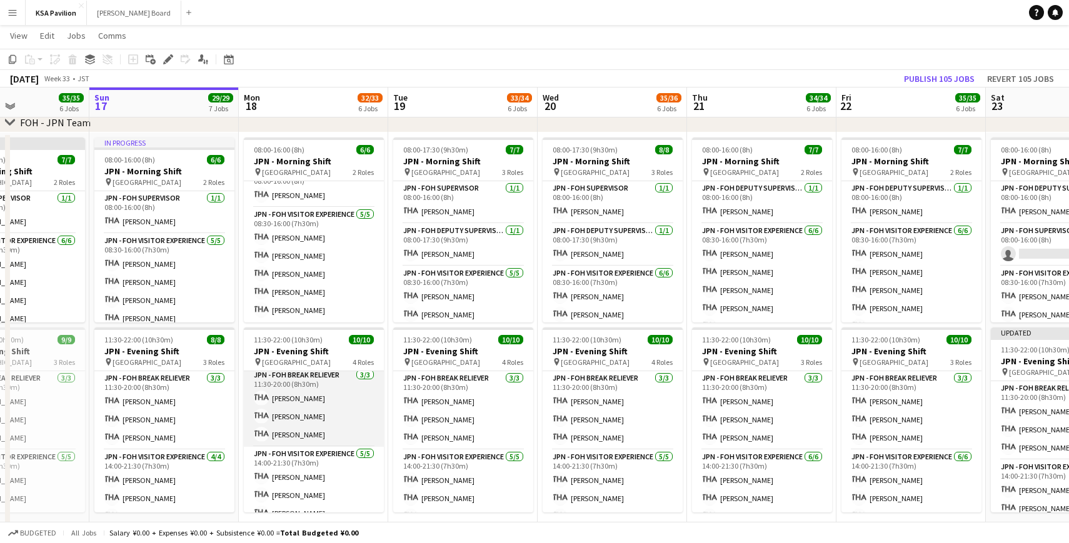
click at [292, 397] on app-card-role "JPN - FOH Break Reliever [DATE] 11:30-20:00 (8h30m) [PERSON_NAME] [PERSON_NAME]…" at bounding box center [314, 407] width 140 height 79
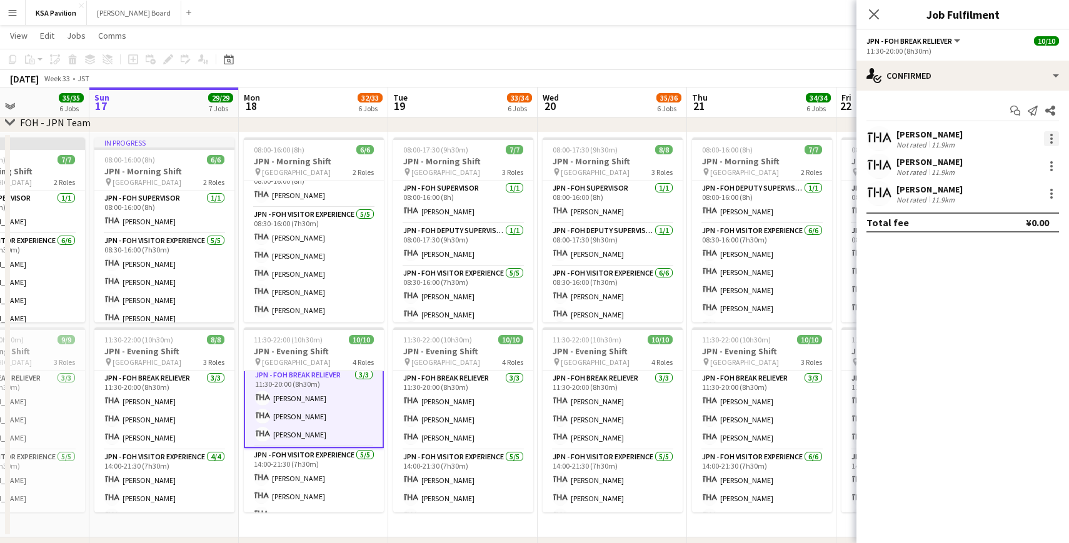
click at [1054, 137] on div at bounding box center [1051, 138] width 15 height 15
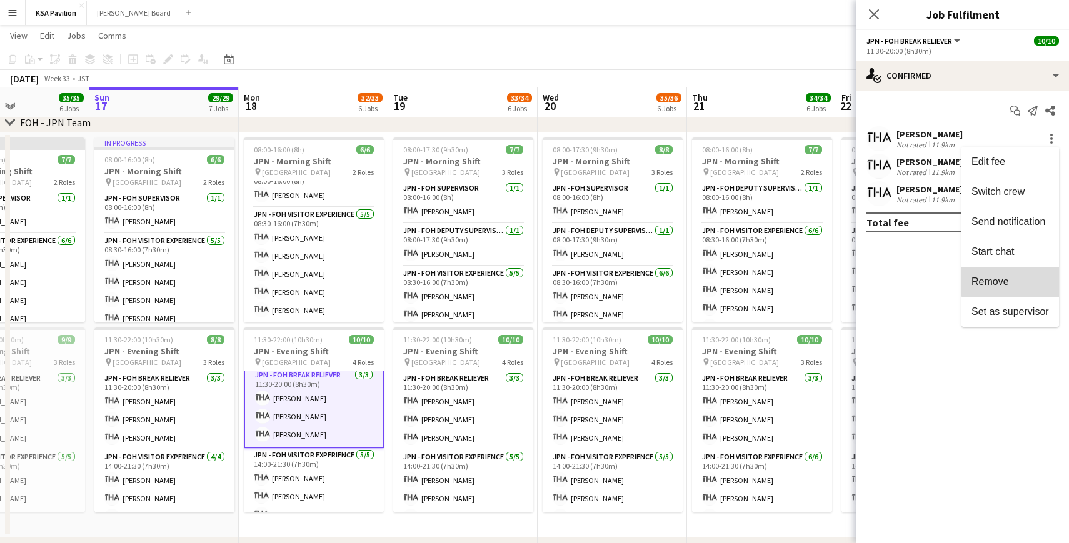
click at [1012, 272] on button "Remove" at bounding box center [1010, 282] width 98 height 30
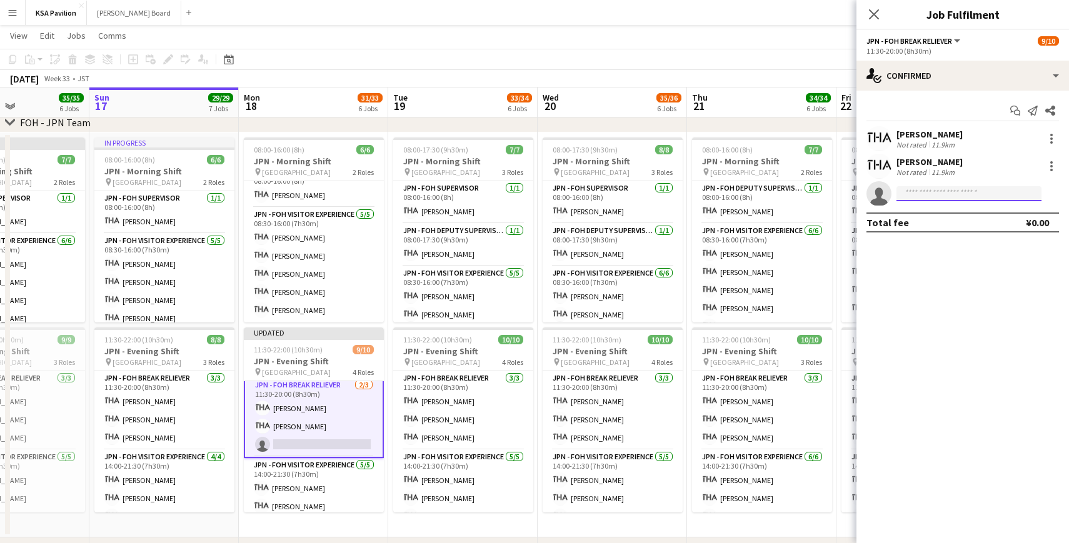
click at [951, 198] on input at bounding box center [968, 193] width 145 height 15
click at [987, 269] on mat-expansion-panel "check Confirmed Start chat Send notification Share [PERSON_NAME] Not rated 11.9…" at bounding box center [962, 317] width 213 height 453
click at [962, 192] on input "***" at bounding box center [968, 193] width 145 height 15
type input "*"
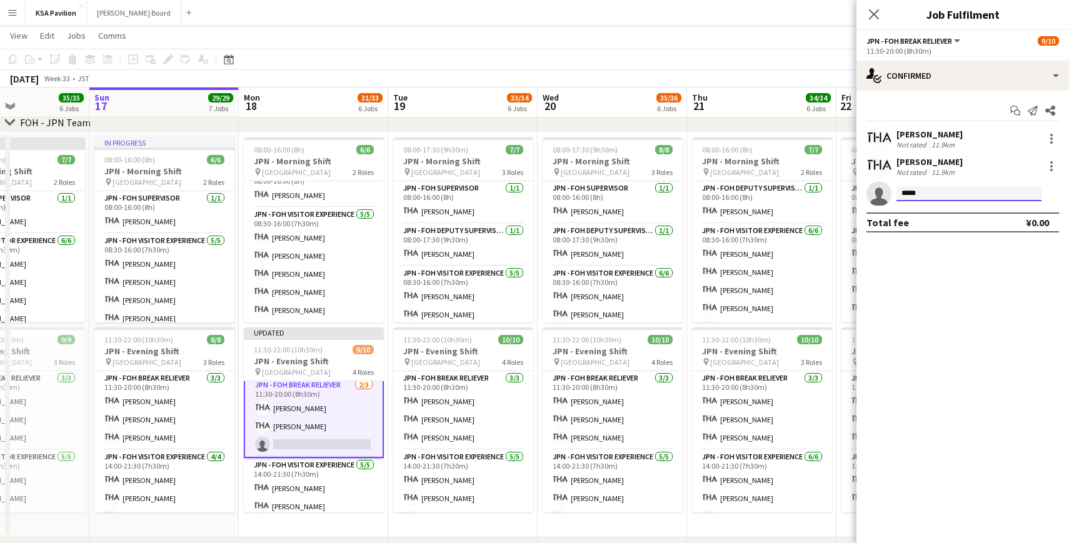
click at [967, 194] on input "*****" at bounding box center [968, 193] width 145 height 15
click at [966, 191] on input "*****" at bounding box center [968, 193] width 145 height 15
type input "*"
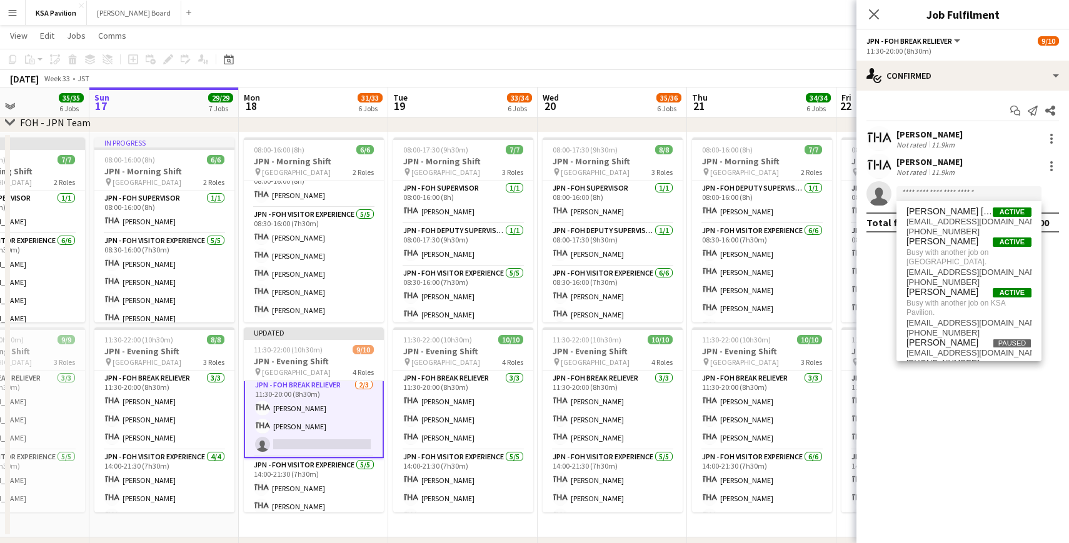
click at [745, 64] on app-toolbar "Copy Paste Paste Command V Paste with crew Command Shift V Paste linked Job [GE…" at bounding box center [534, 59] width 1069 height 21
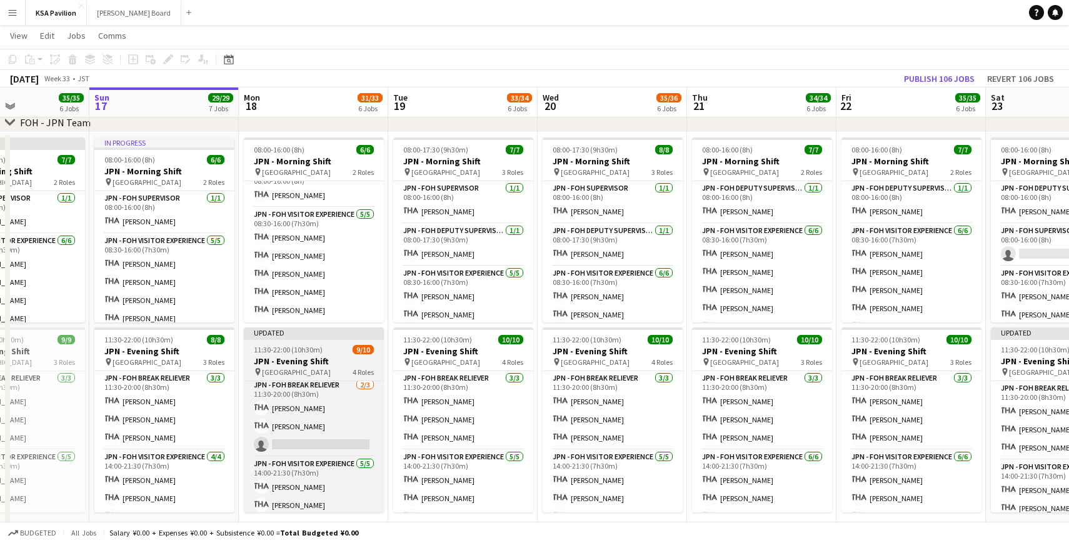
click at [312, 333] on div "Updated" at bounding box center [314, 333] width 140 height 10
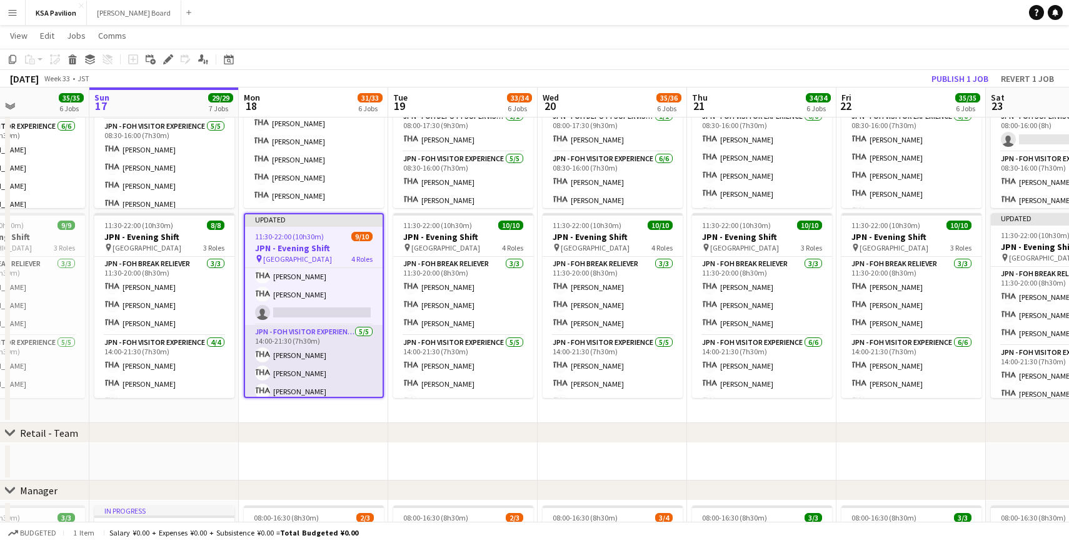
scroll to position [0, 0]
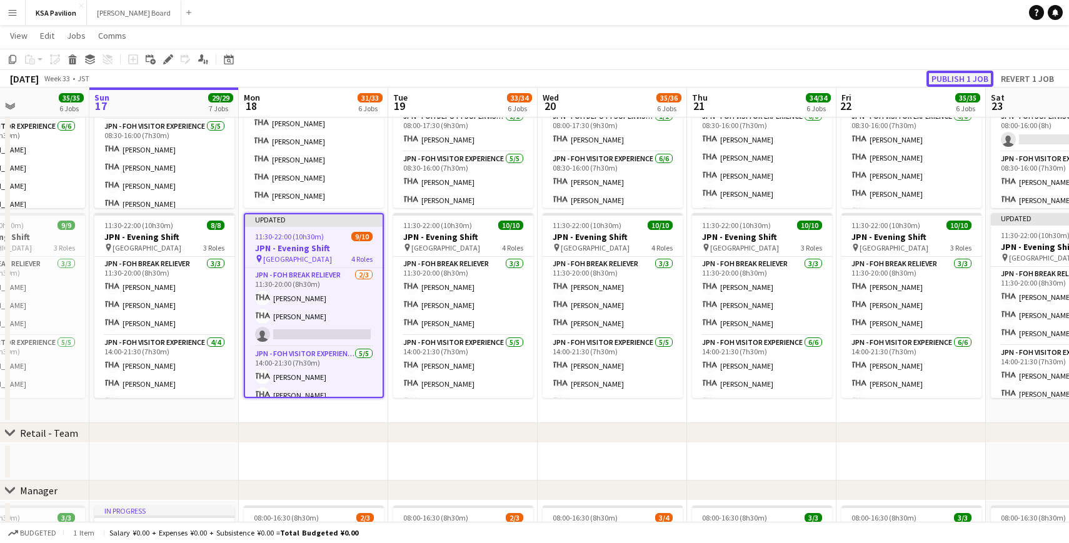
click at [954, 75] on button "Publish 1 job" at bounding box center [959, 79] width 67 height 16
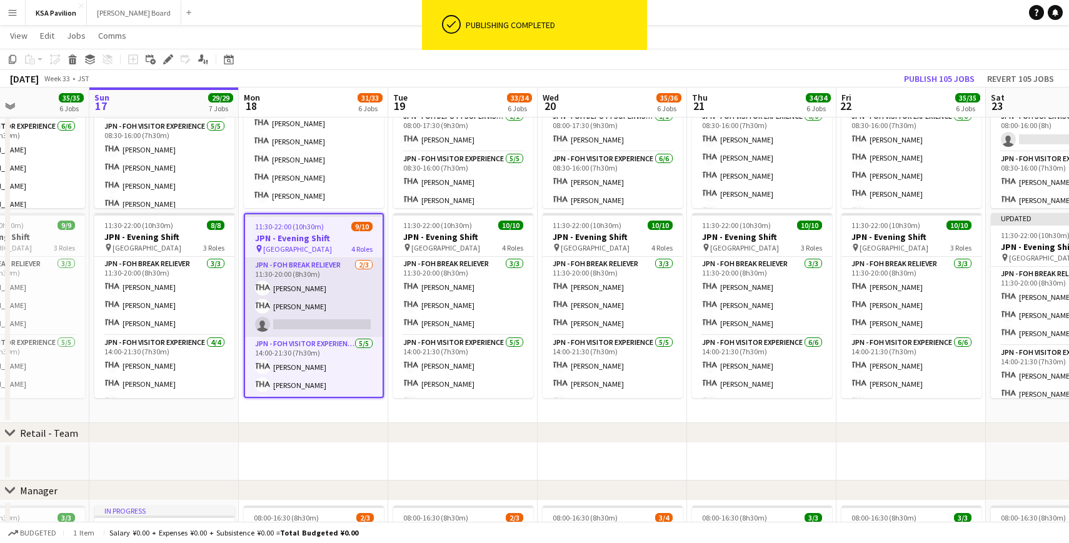
click at [310, 325] on app-card-role "JPN - FOH Break Reliever [DATE] 11:30-20:00 (8h30m) [PERSON_NAME] Shiori [PERSO…" at bounding box center [314, 297] width 138 height 79
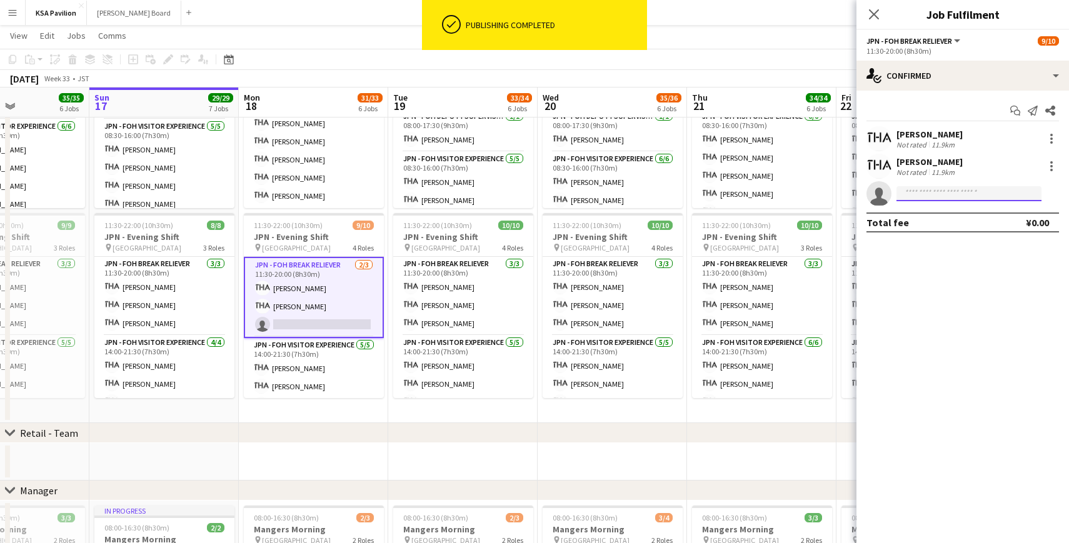
click at [939, 193] on input at bounding box center [968, 193] width 145 height 15
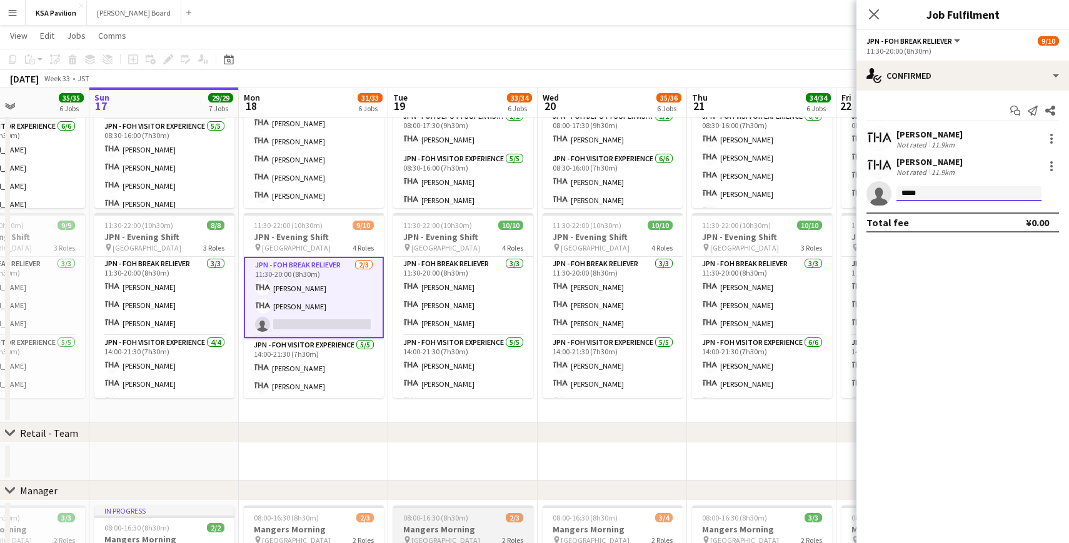
type input "*****"
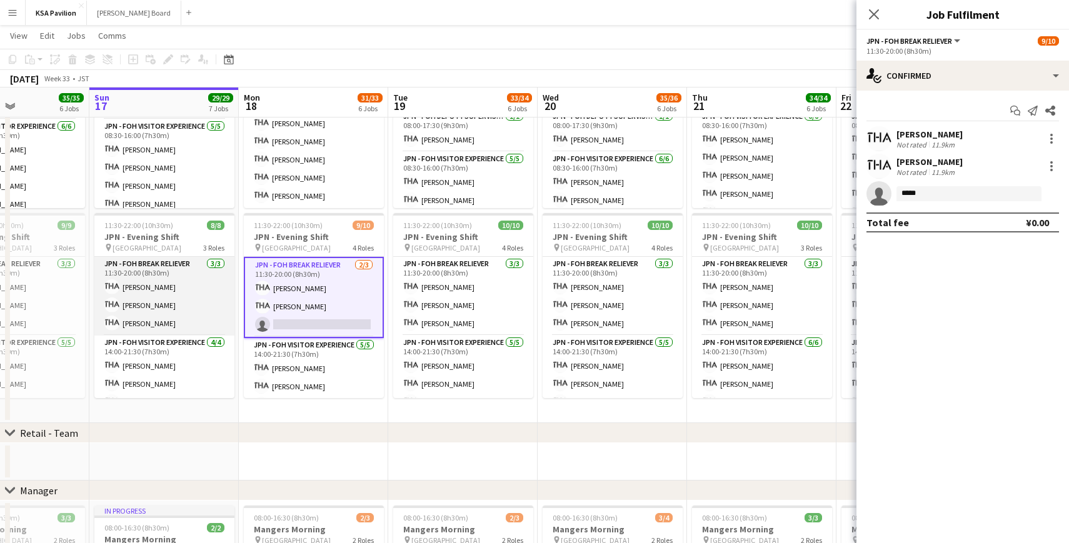
click at [148, 287] on app-card-role "JPN - FOH Break Reliever [DATE] 11:30-20:00 (8h30m) [PERSON_NAME] [PERSON_NAME]" at bounding box center [164, 296] width 140 height 79
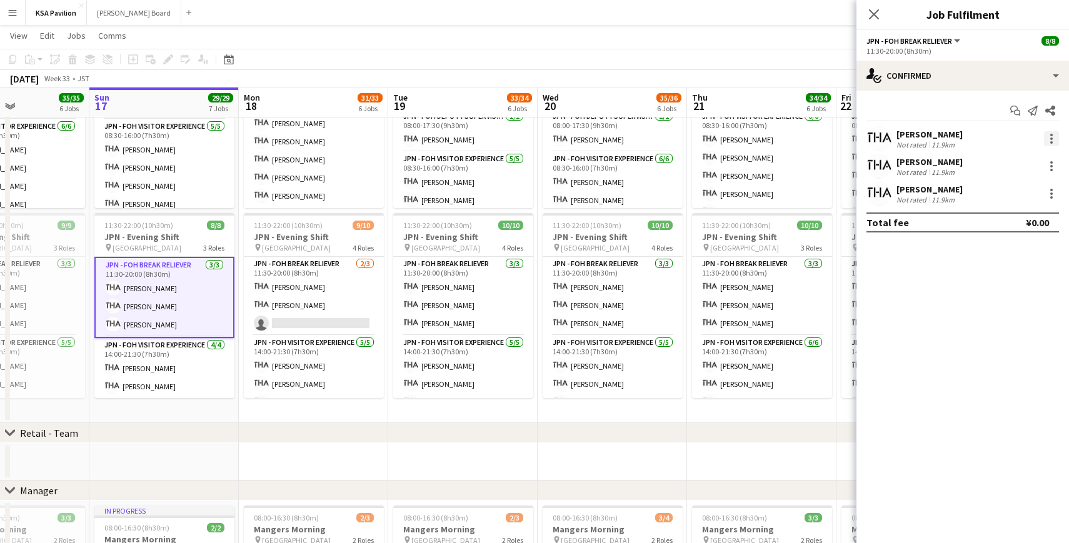
click at [1052, 139] on div at bounding box center [1051, 139] width 3 height 3
click at [1001, 288] on button "Remove" at bounding box center [1010, 282] width 98 height 30
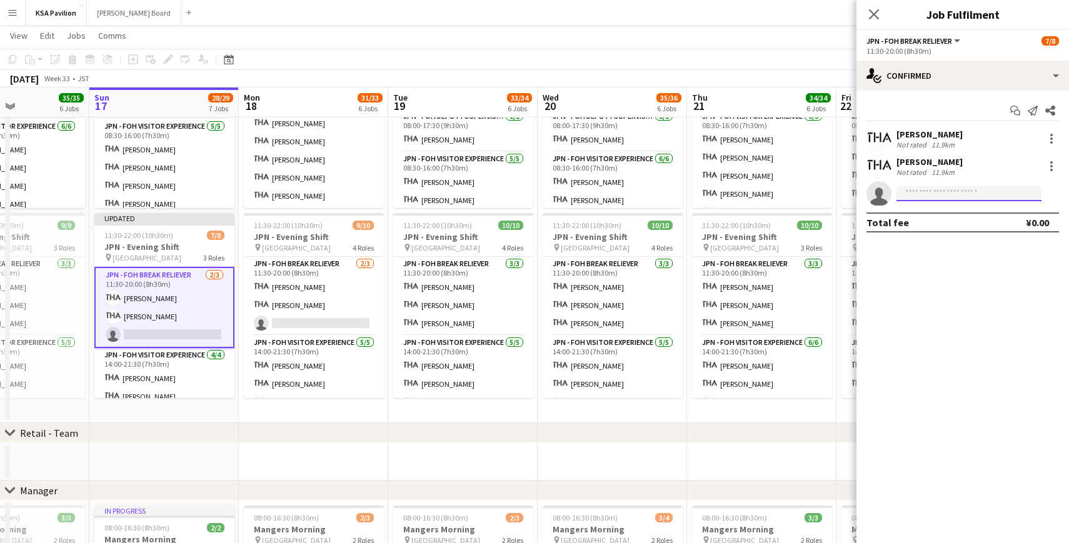
click at [935, 193] on input at bounding box center [968, 193] width 145 height 15
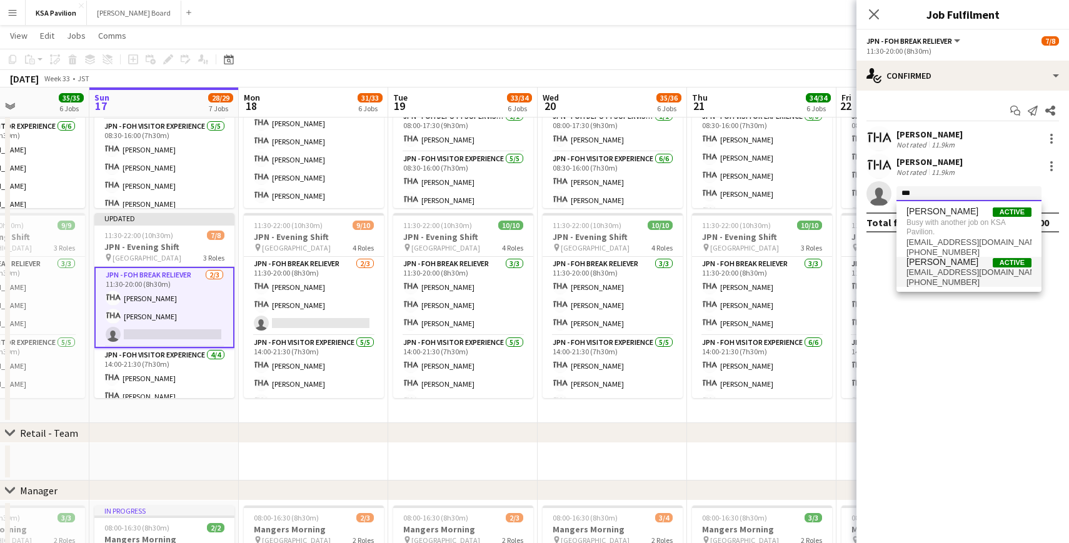
type input "***"
click at [954, 261] on span "[PERSON_NAME]" at bounding box center [942, 262] width 72 height 11
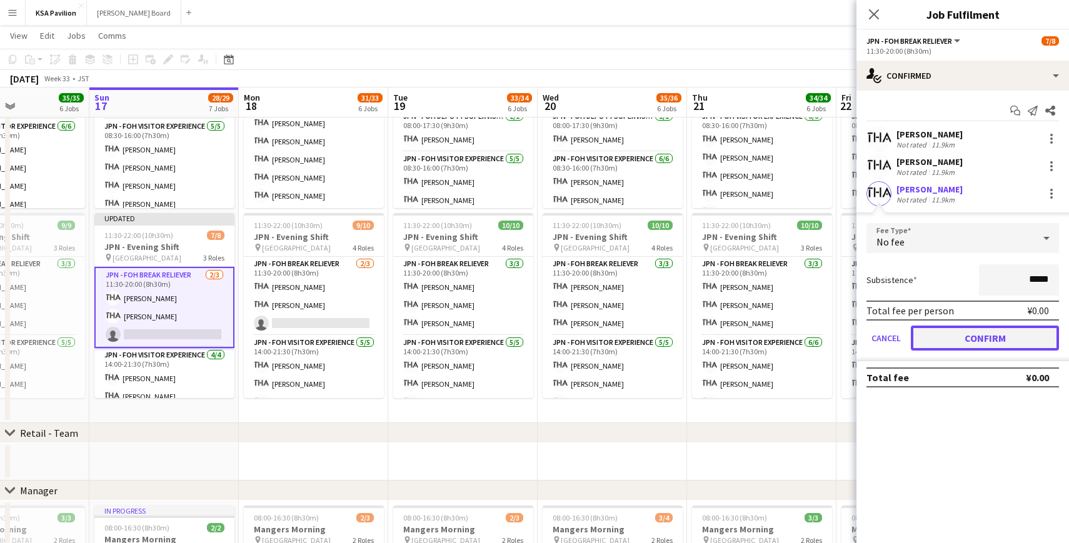
click at [950, 334] on button "Confirm" at bounding box center [985, 338] width 148 height 25
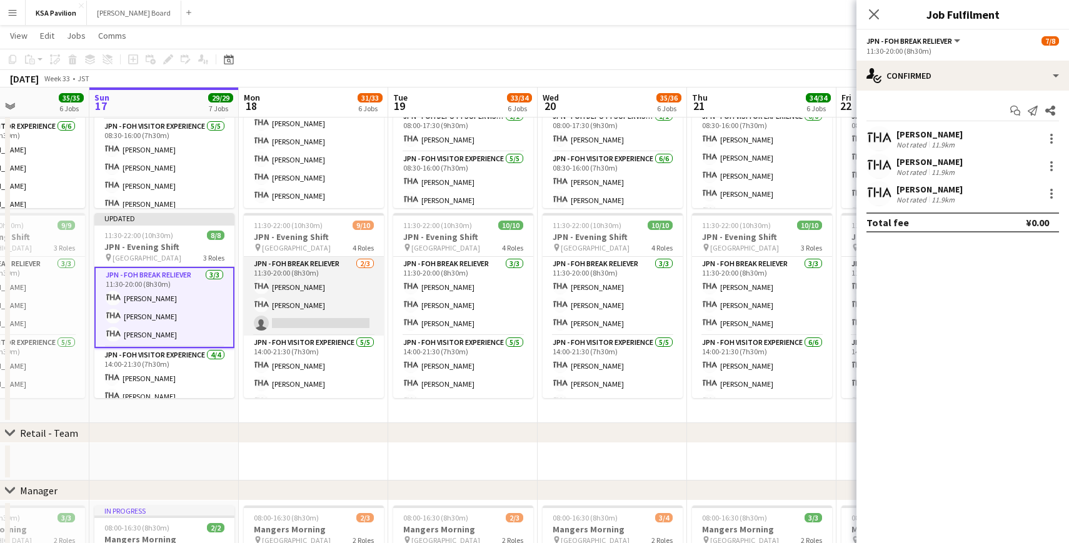
click at [324, 311] on app-card-role "JPN - FOH Break Reliever [DATE] 11:30-20:00 (8h30m) [PERSON_NAME] Shiori [PERSO…" at bounding box center [314, 296] width 140 height 79
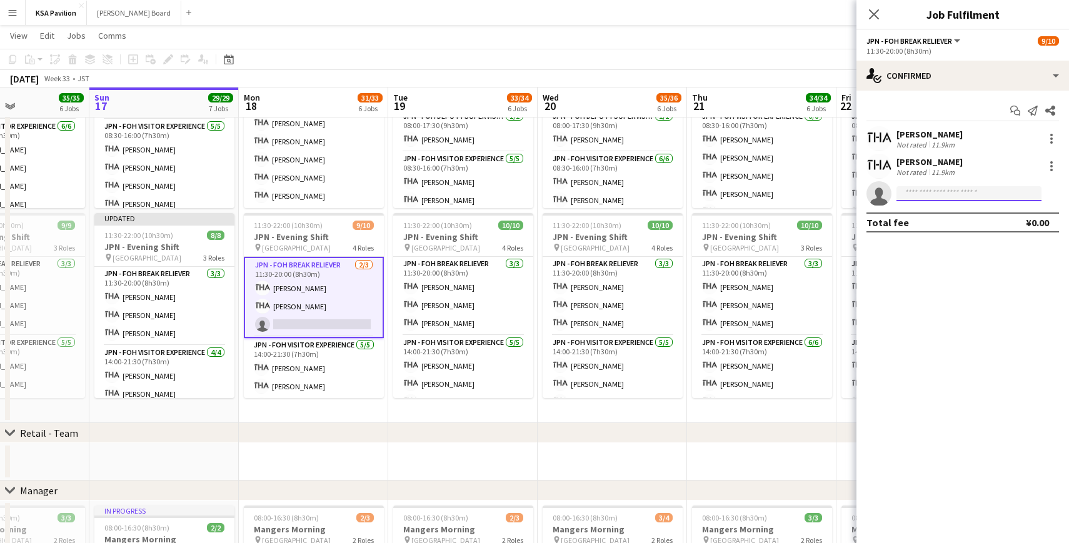
click at [909, 187] on input at bounding box center [968, 193] width 145 height 15
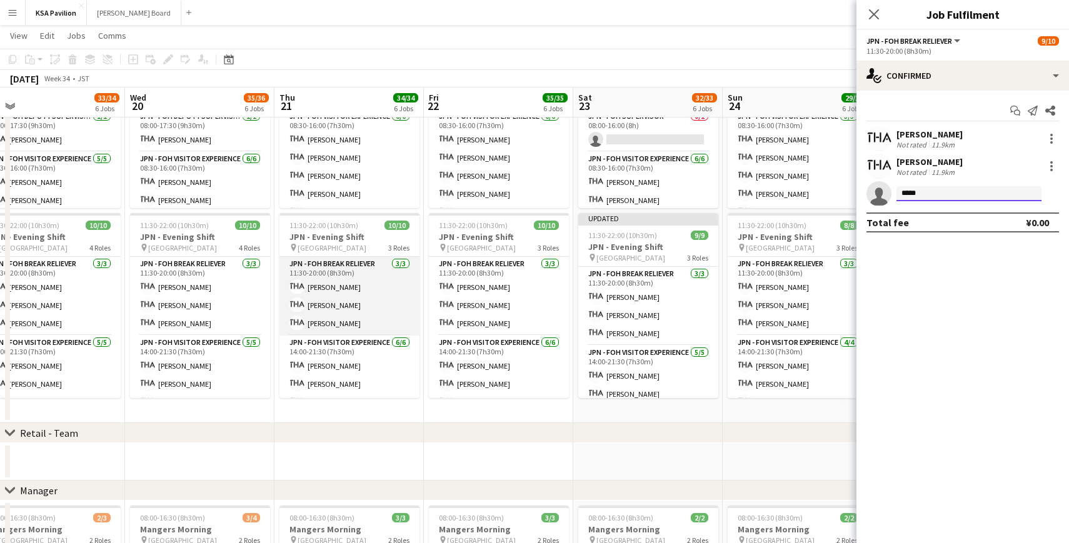
scroll to position [0, 299]
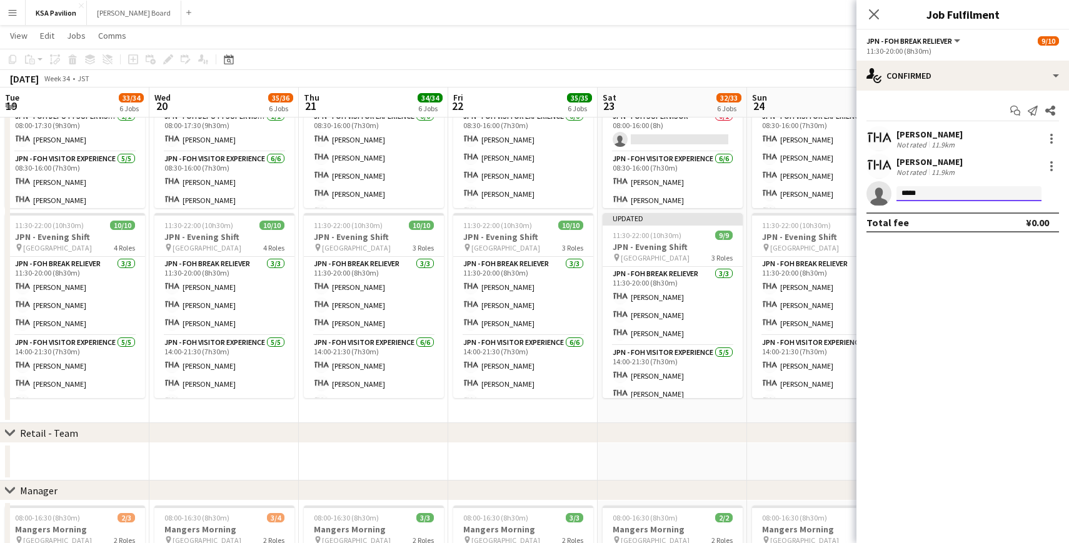
click at [916, 191] on input "*****" at bounding box center [968, 193] width 145 height 15
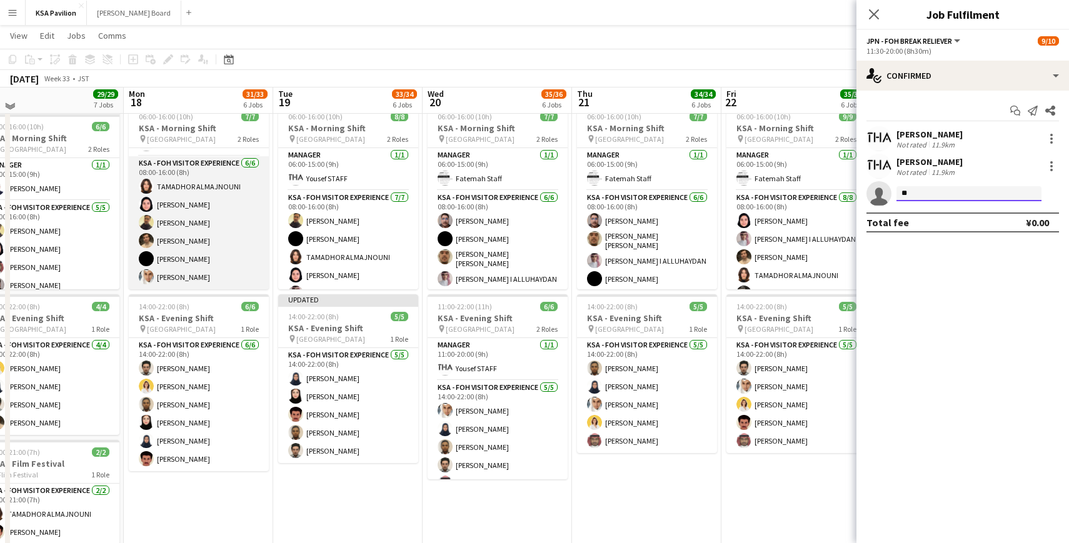
scroll to position [81, 0]
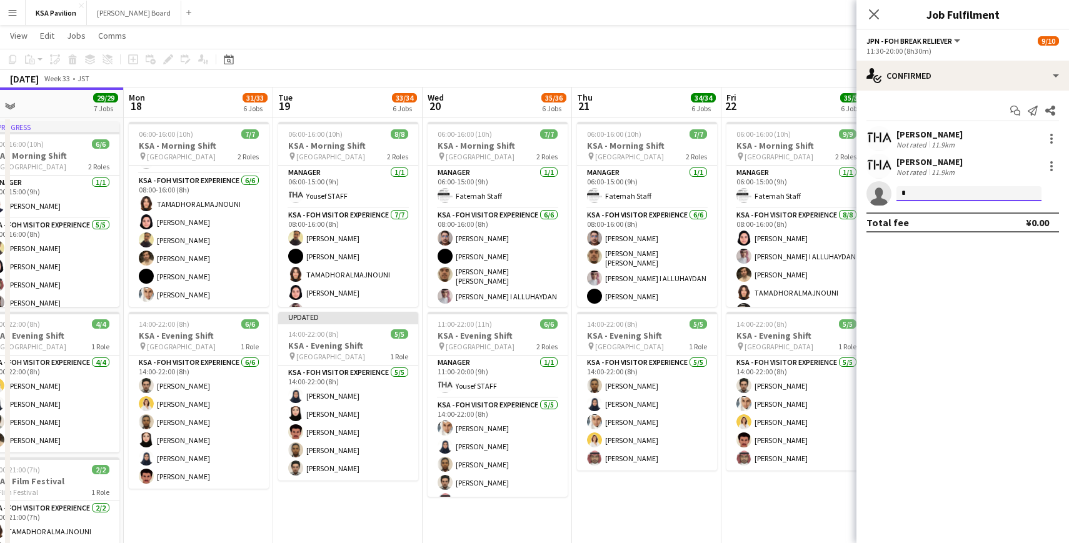
type input "*"
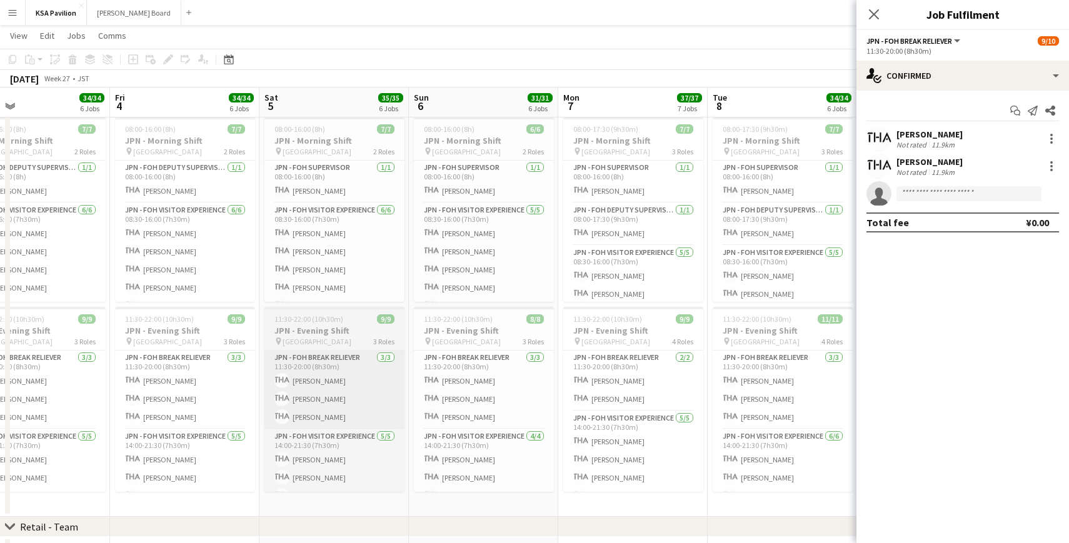
scroll to position [0, 338]
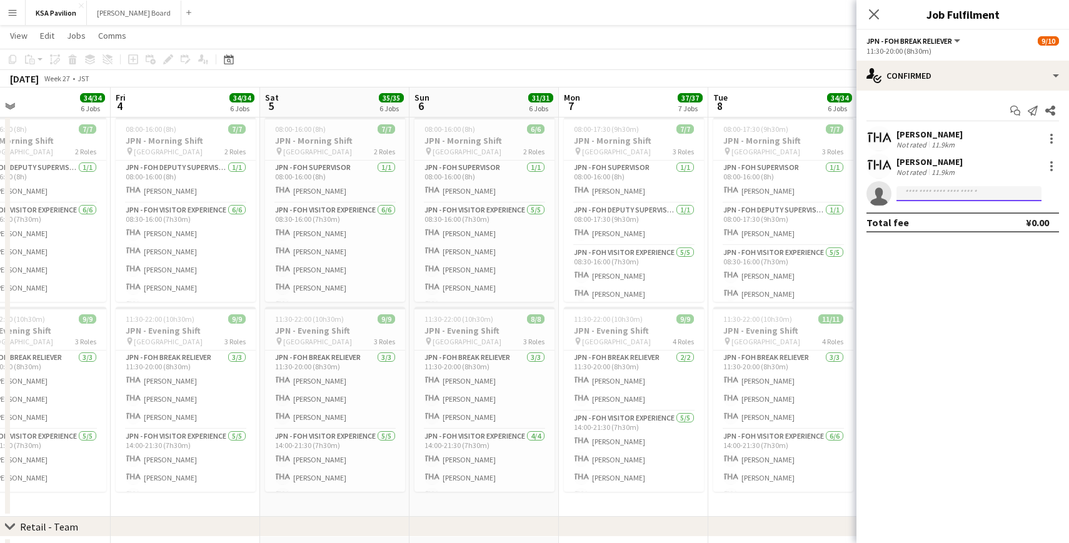
click at [940, 191] on input at bounding box center [968, 193] width 145 height 15
paste input "*****"
type input "*****"
click at [874, 10] on icon "Close pop-in" at bounding box center [874, 14] width 12 height 12
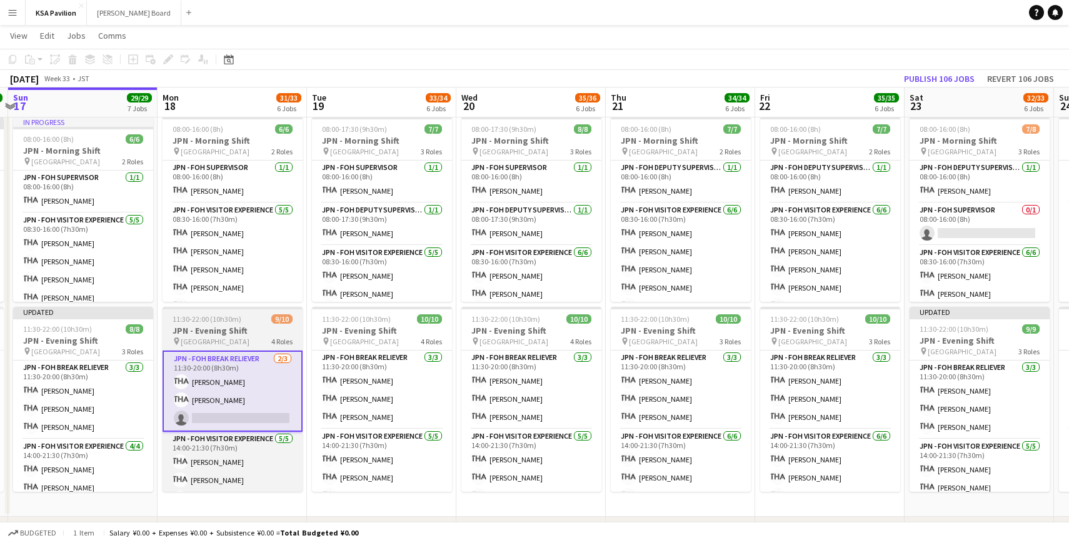
scroll to position [0, 303]
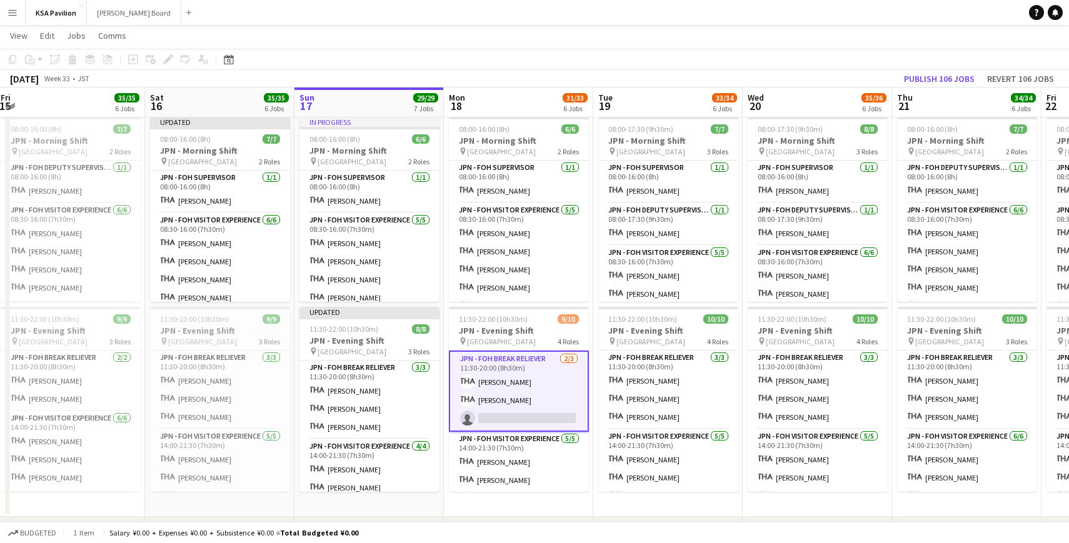
click at [533, 418] on app-card-role "JPN - FOH Break Reliever [DATE] 11:30-20:00 (8h30m) [PERSON_NAME] Shiori [PERSO…" at bounding box center [519, 391] width 140 height 81
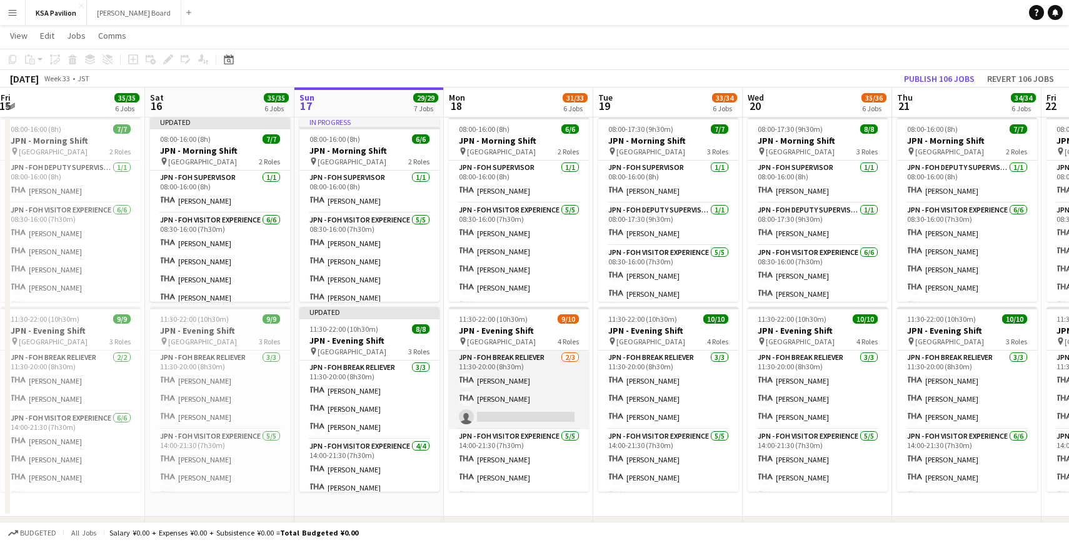
click at [524, 404] on app-card-role "JPN - FOH Break Reliever [DATE] 11:30-20:00 (8h30m) [PERSON_NAME] Shiori [PERSO…" at bounding box center [519, 390] width 140 height 79
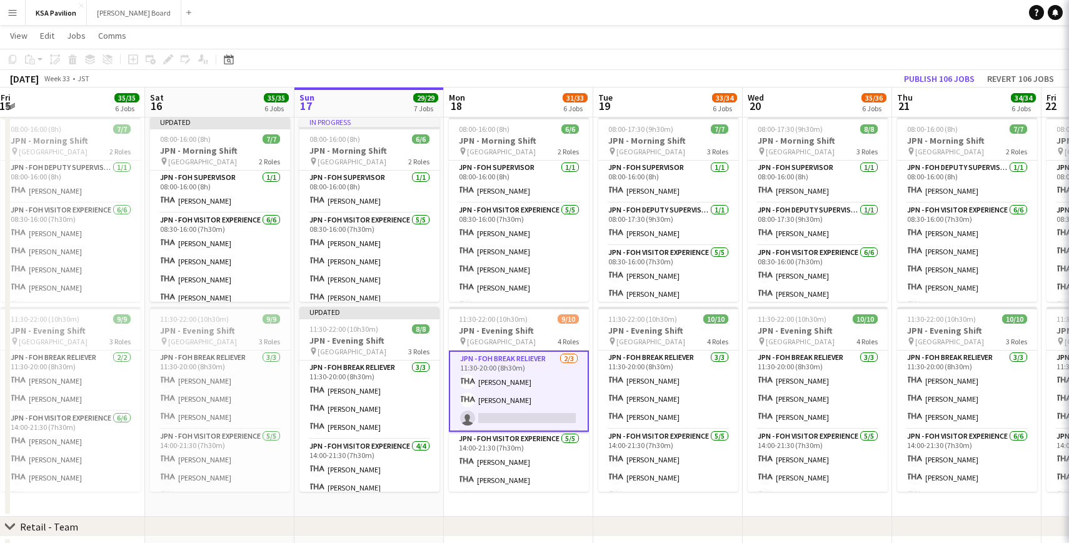
scroll to position [0, 304]
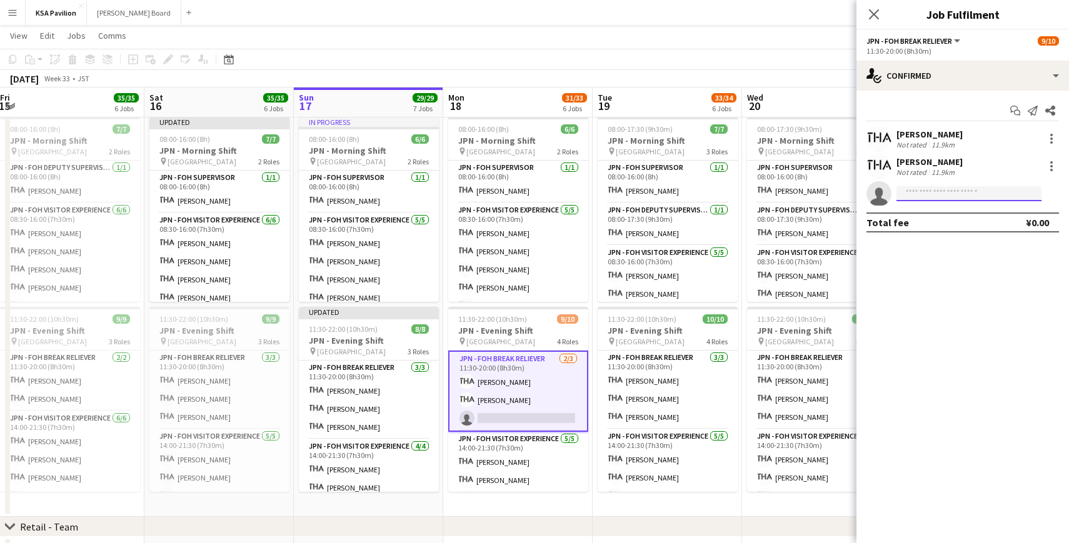
click at [923, 189] on input at bounding box center [968, 193] width 145 height 15
paste input "*****"
type input "*****"
click at [933, 216] on span "[PERSON_NAME]" at bounding box center [942, 211] width 72 height 11
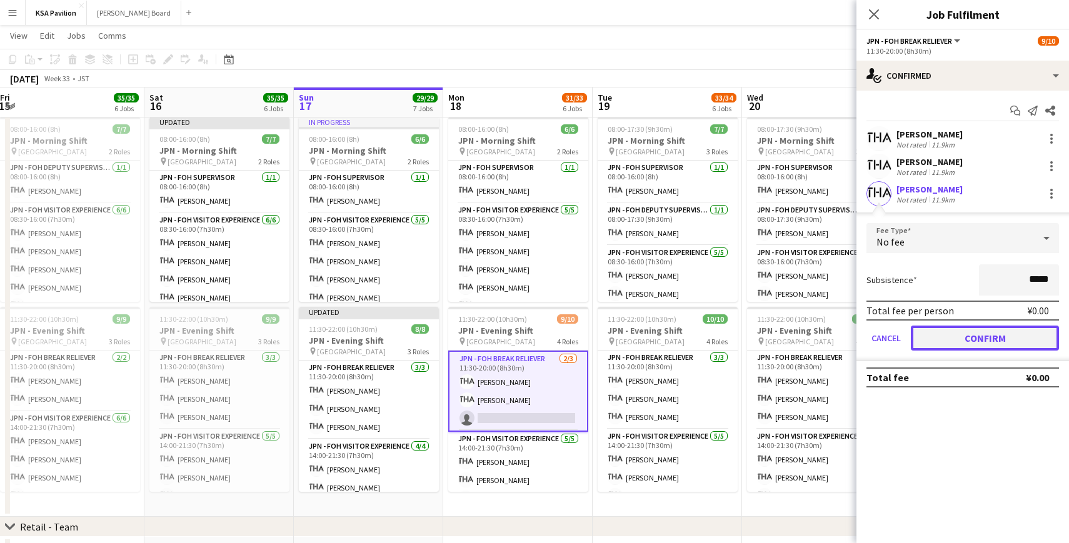
click at [961, 340] on button "Confirm" at bounding box center [985, 338] width 148 height 25
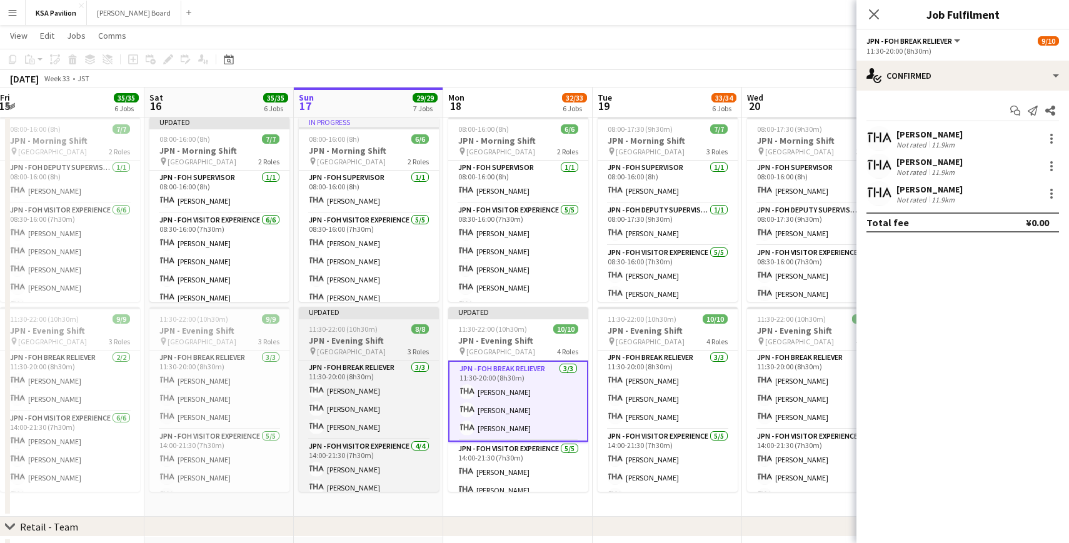
click at [366, 317] on div at bounding box center [369, 318] width 140 height 3
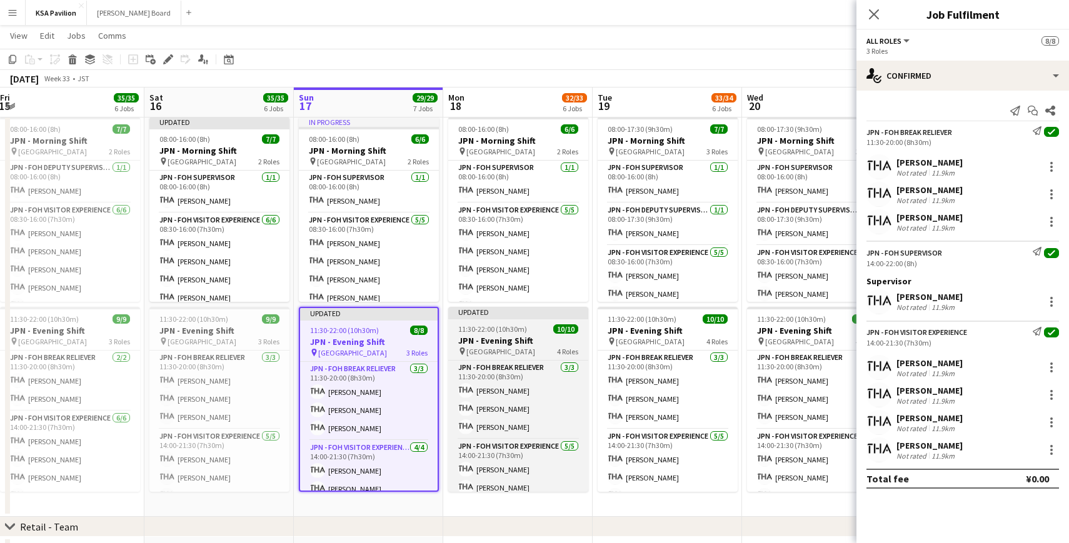
click at [489, 311] on div "Updated" at bounding box center [518, 312] width 140 height 10
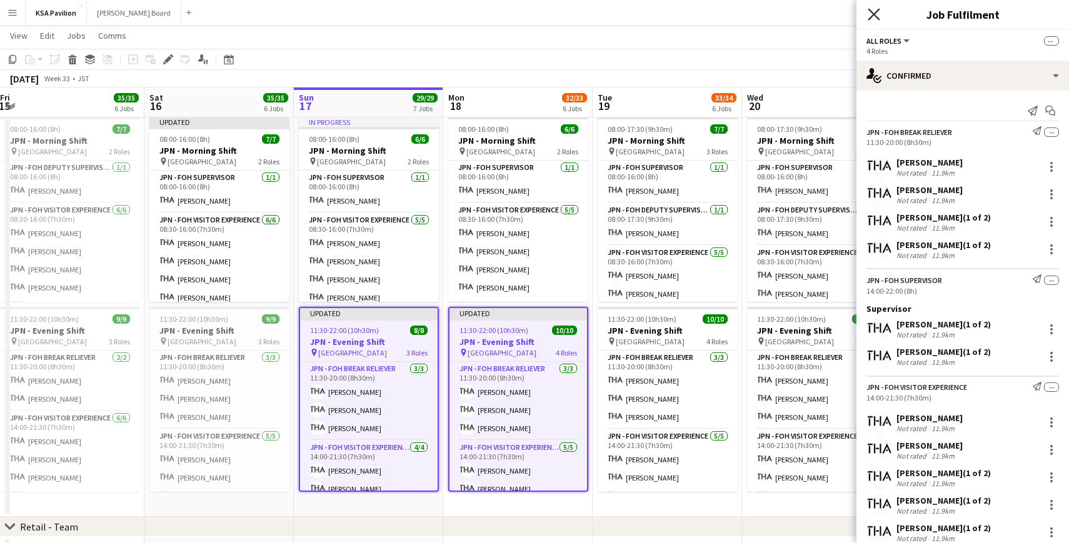
click at [876, 16] on icon at bounding box center [874, 14] width 12 height 12
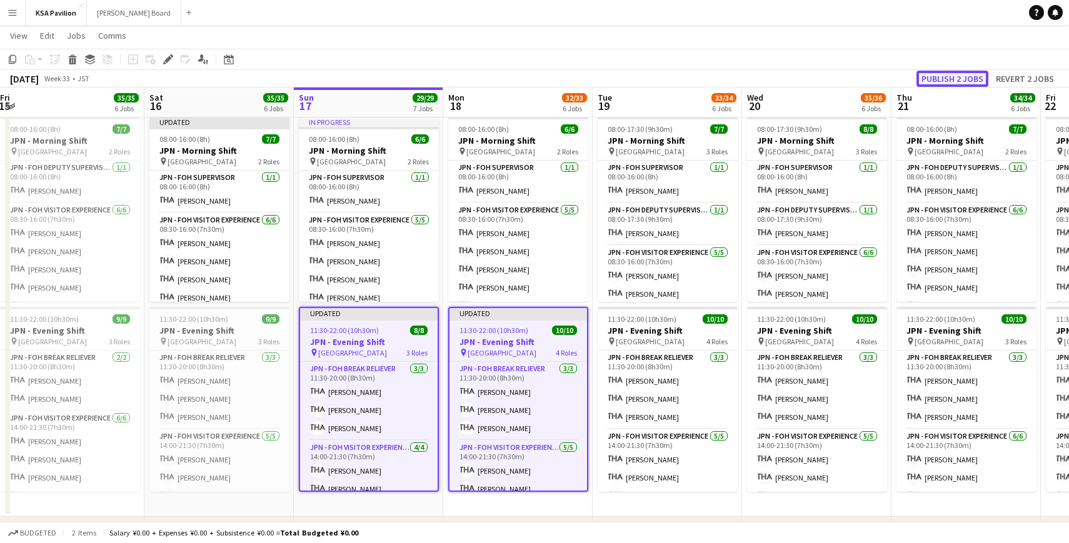
click at [946, 80] on button "Publish 2 jobs" at bounding box center [952, 79] width 72 height 16
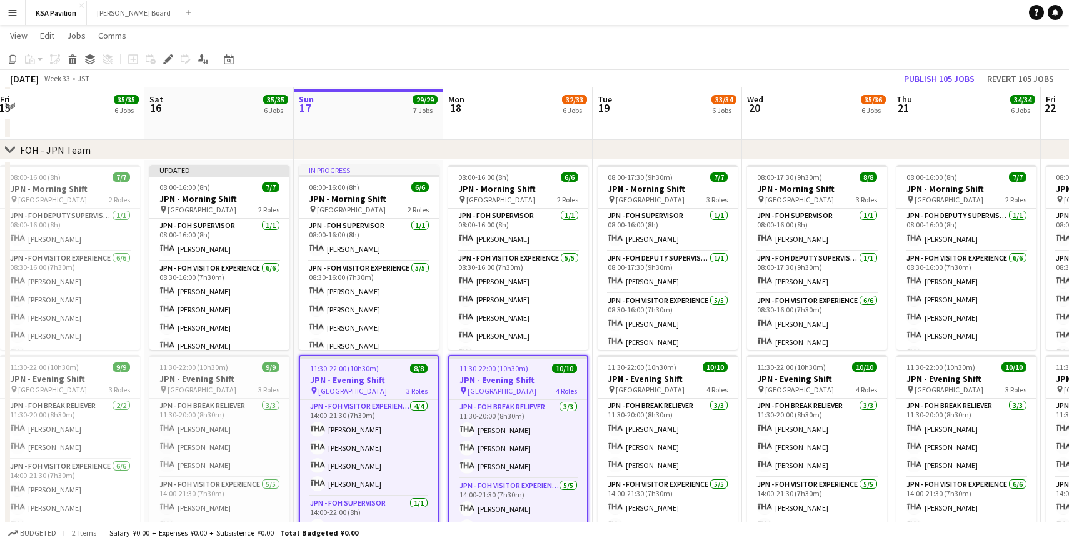
scroll to position [586, 0]
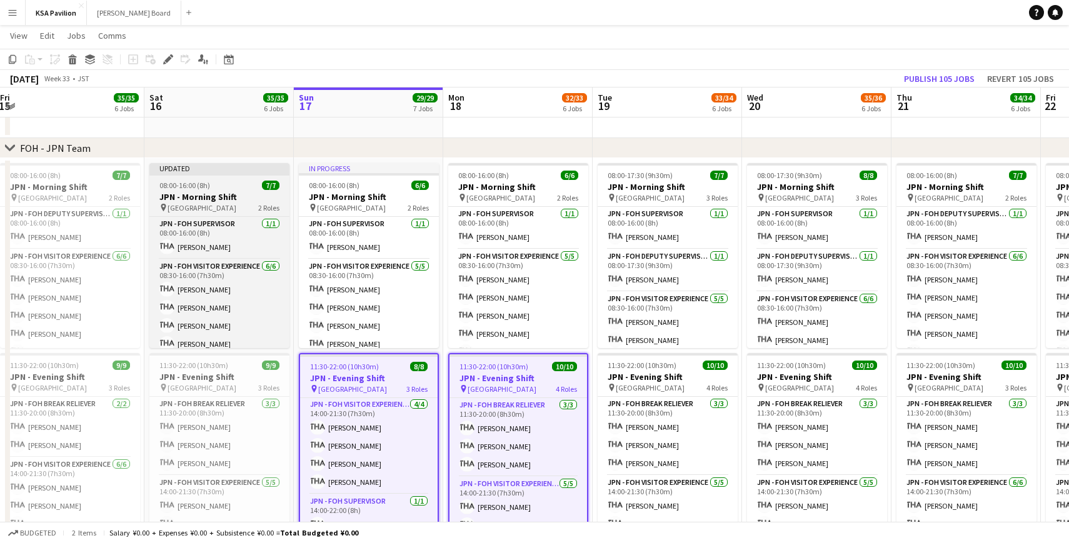
click at [198, 168] on div "Updated" at bounding box center [219, 168] width 140 height 10
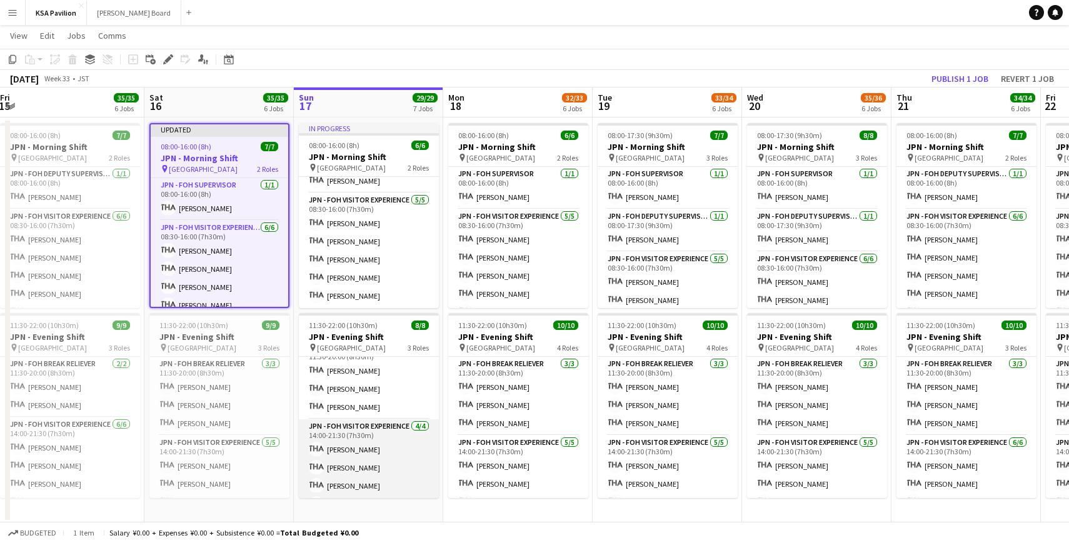
scroll to position [0, 0]
